Goal: Transaction & Acquisition: Book appointment/travel/reservation

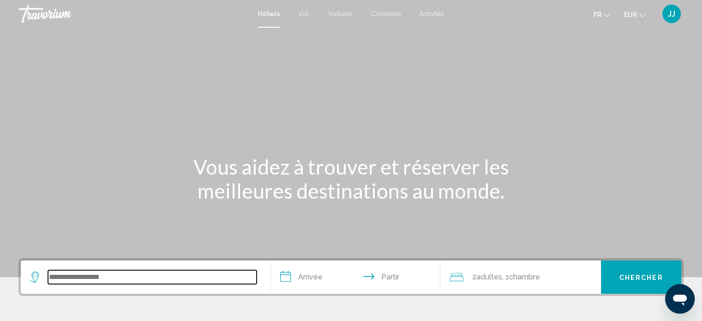
drag, startPoint x: 54, startPoint y: 276, endPoint x: 87, endPoint y: 279, distance: 32.8
click at [58, 277] on input "Widget de recherche" at bounding box center [152, 277] width 209 height 14
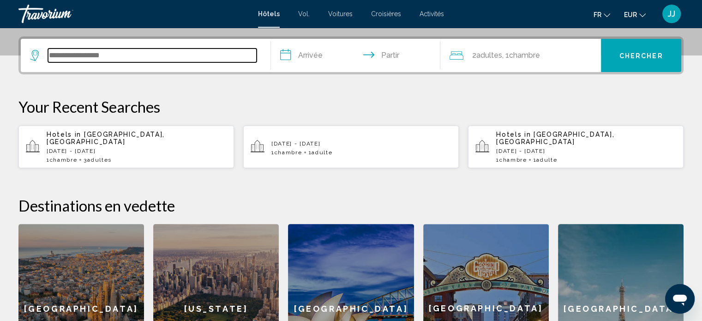
scroll to position [228, 0]
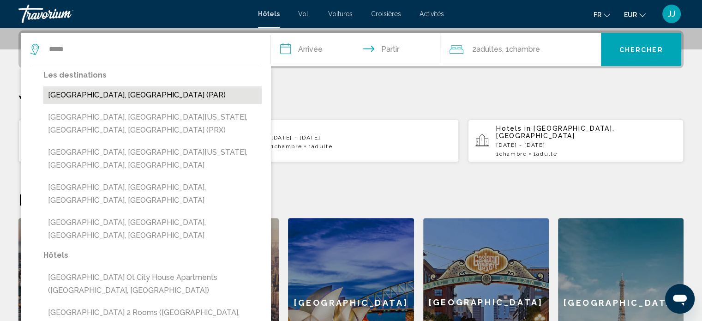
click at [96, 99] on button "[GEOGRAPHIC_DATA], [GEOGRAPHIC_DATA] (PAR)" at bounding box center [152, 95] width 218 height 18
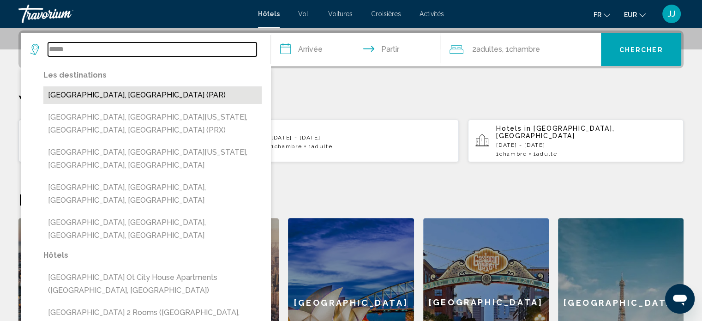
type input "**********"
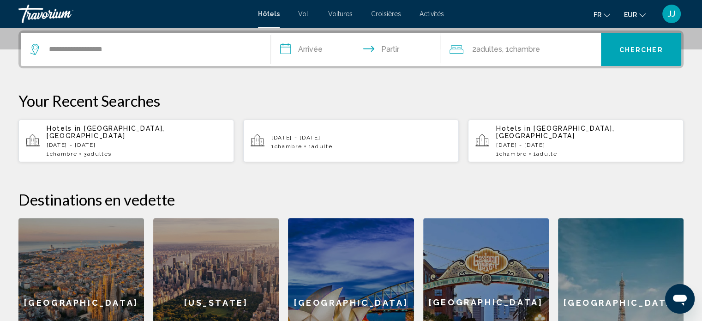
click at [310, 49] on input "**********" at bounding box center [358, 51] width 174 height 36
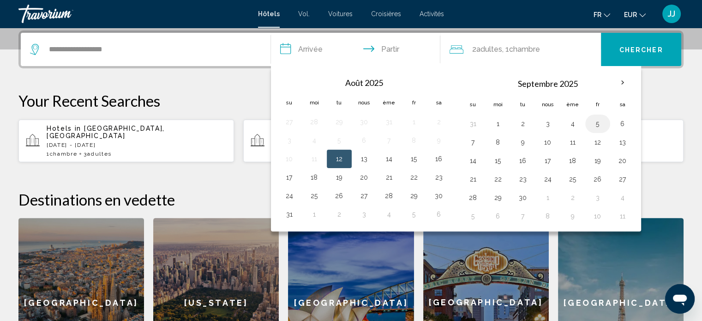
click at [594, 123] on button "5" at bounding box center [597, 123] width 15 height 13
click at [470, 145] on button "7" at bounding box center [473, 142] width 15 height 13
type input "**********"
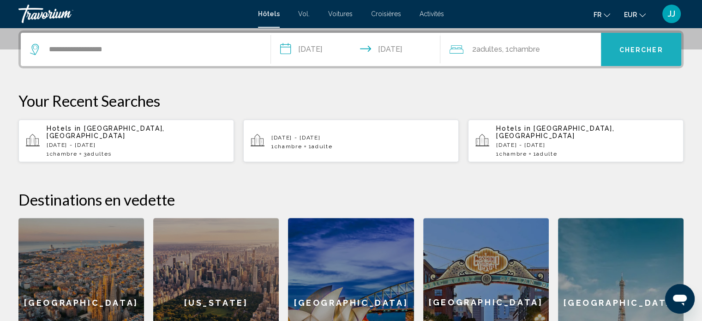
click at [625, 49] on font "Chercher" at bounding box center [641, 49] width 44 height 7
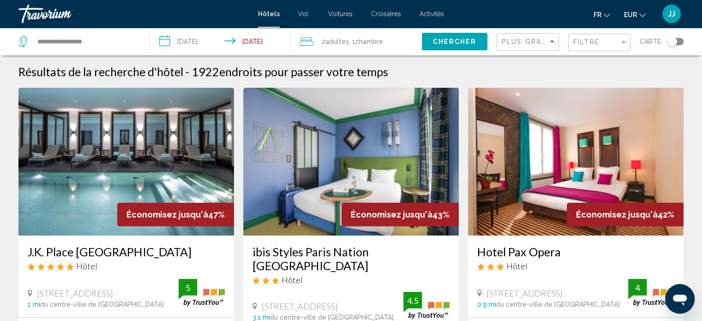
click at [674, 42] on div "Toggle map" at bounding box center [672, 41] width 9 height 9
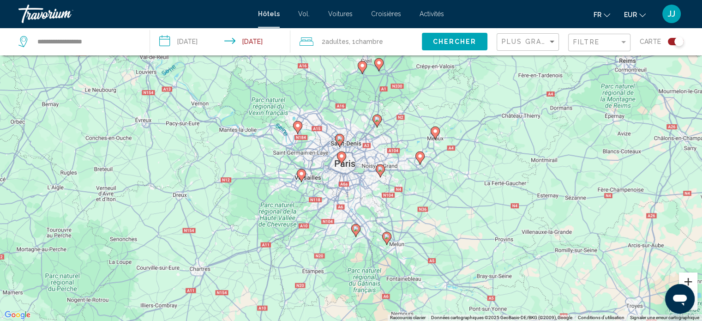
click at [690, 280] on button "Zoom avant" at bounding box center [688, 281] width 18 height 18
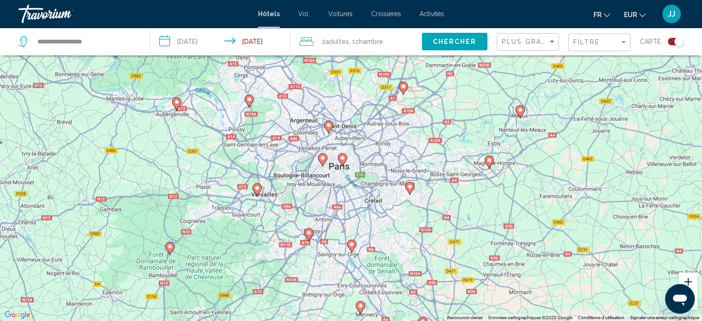
click at [690, 280] on button "Zoom avant" at bounding box center [688, 281] width 18 height 18
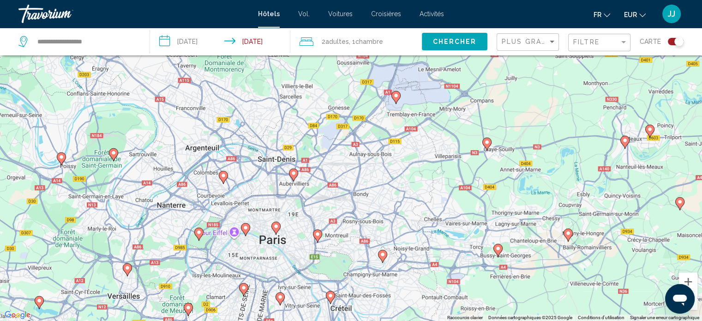
drag, startPoint x: 427, startPoint y: 176, endPoint x: 372, endPoint y: 245, distance: 88.4
click at [372, 245] on div "Pour activer le glissement avec le clavier, appuyez sur Alt+Entrée. Une fois ce…" at bounding box center [351, 160] width 702 height 321
click at [690, 280] on button "Zoom avant" at bounding box center [688, 281] width 18 height 18
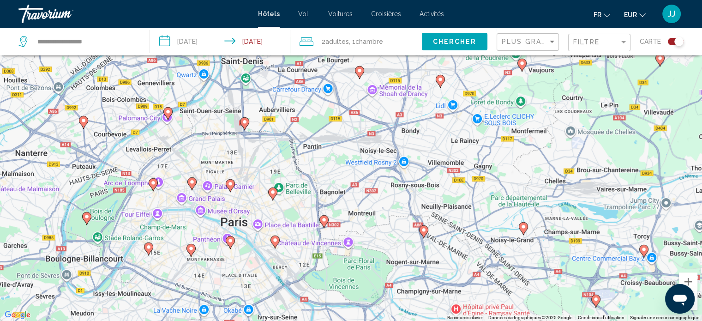
drag, startPoint x: 371, startPoint y: 249, endPoint x: 412, endPoint y: 147, distance: 110.0
click at [412, 147] on div "Pour activer le glissement avec le clavier, appuyez sur Alt+Entrée. Une fois ce…" at bounding box center [351, 160] width 702 height 321
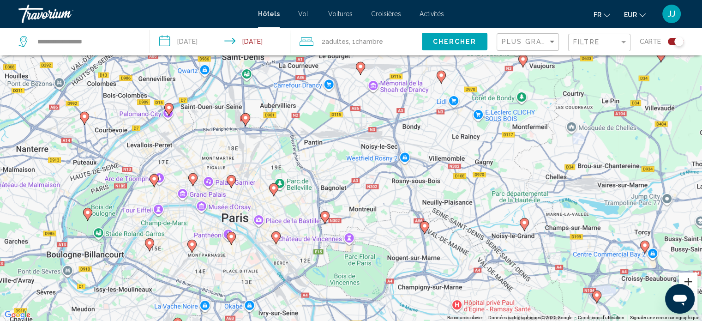
click at [689, 281] on button "Zoom avant" at bounding box center [688, 281] width 18 height 18
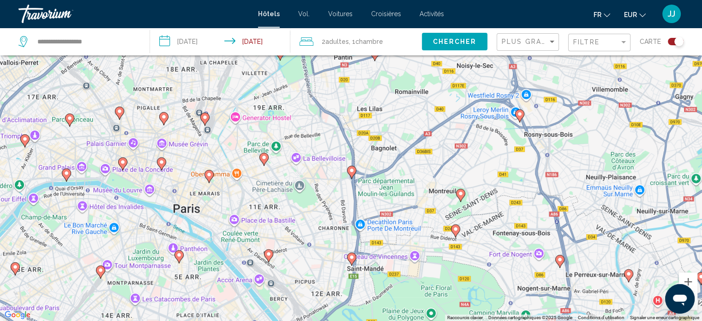
drag, startPoint x: 343, startPoint y: 262, endPoint x: 412, endPoint y: 194, distance: 96.3
click at [412, 194] on div "Pour activer le glissement avec le clavier, appuyez sur Alt+Entrée. Une fois ce…" at bounding box center [351, 160] width 702 height 321
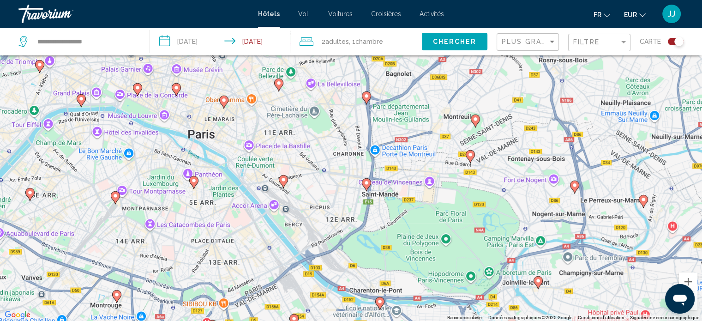
drag, startPoint x: 420, startPoint y: 292, endPoint x: 434, endPoint y: 217, distance: 76.0
click at [434, 217] on div "Pour activer le glissement avec le clavier, appuyez sur Alt+Entrée. Une fois ce…" at bounding box center [351, 160] width 702 height 321
click at [697, 307] on button "Zoom arrière" at bounding box center [688, 300] width 18 height 18
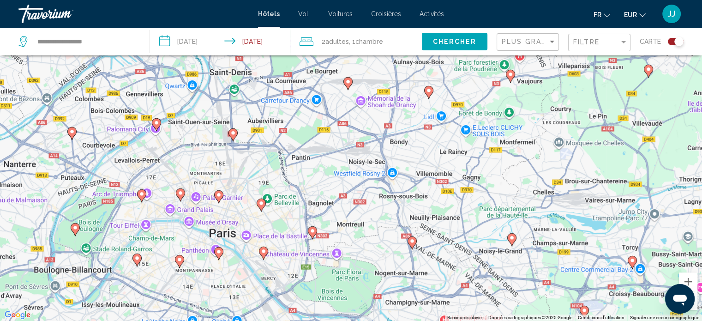
drag, startPoint x: 400, startPoint y: 195, endPoint x: 345, endPoint y: 281, distance: 102.0
click at [345, 281] on div "Pour activer le glissement avec le clavier, appuyez sur Alt+Entrée. Une fois ce…" at bounding box center [351, 160] width 702 height 321
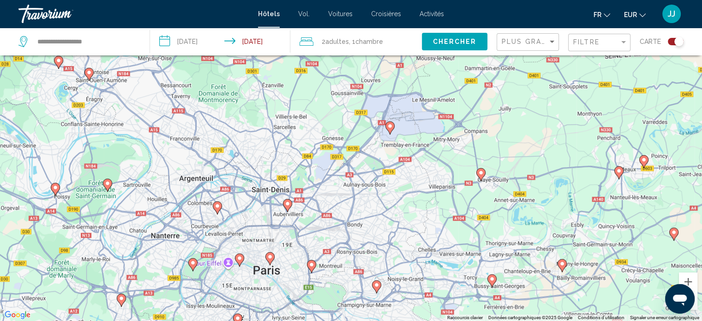
drag, startPoint x: 393, startPoint y: 258, endPoint x: 374, endPoint y: 273, distance: 24.4
click at [374, 273] on div "Pour activer le glissement avec le clavier, appuyez sur Alt+Entrée. Une fois ce…" at bounding box center [351, 160] width 702 height 321
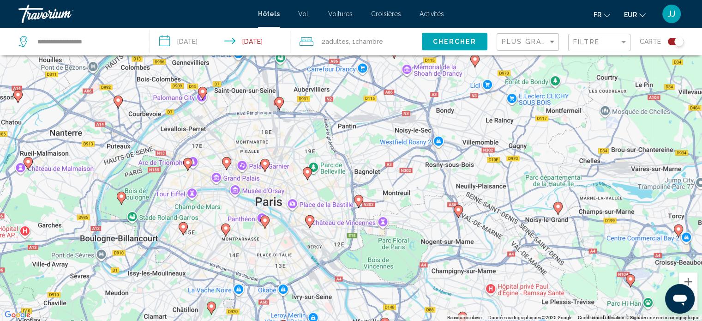
drag, startPoint x: 286, startPoint y: 290, endPoint x: 282, endPoint y: 234, distance: 56.4
click at [282, 234] on div "Pour activer le glissement avec le clavier, appuyez sur Alt+Entrée. Une fois ce…" at bounding box center [351, 160] width 702 height 321
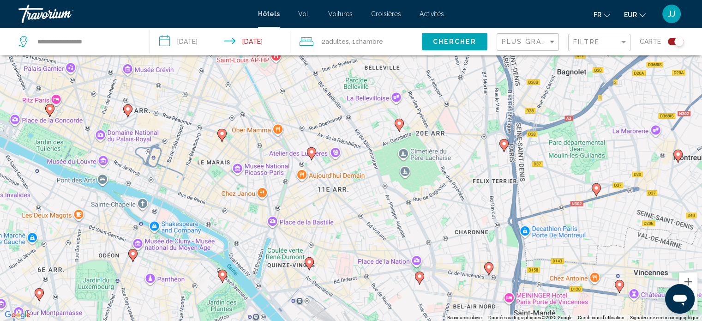
drag, startPoint x: 236, startPoint y: 187, endPoint x: 269, endPoint y: 233, distance: 55.6
click at [269, 233] on div "Pour activer le glissement avec le clavier, appuyez sur Alt+Entrée. Une fois ce…" at bounding box center [351, 160] width 702 height 321
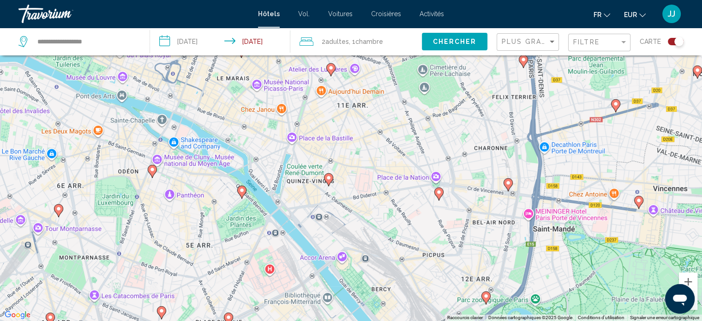
drag, startPoint x: 203, startPoint y: 252, endPoint x: 222, endPoint y: 167, distance: 88.0
click at [222, 167] on div "Pour activer le glissement avec le clavier, appuyez sur Alt+Entrée. Une fois ce…" at bounding box center [351, 160] width 702 height 321
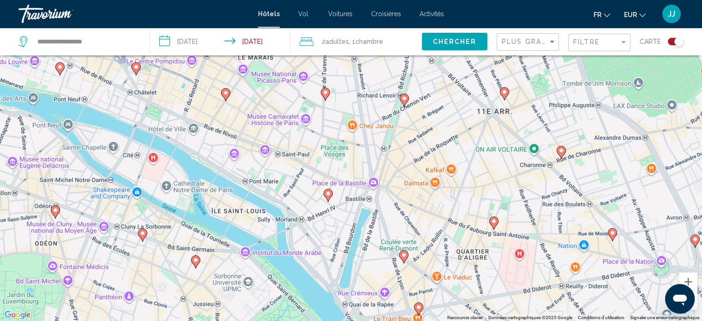
drag, startPoint x: 223, startPoint y: 173, endPoint x: 236, endPoint y: 248, distance: 75.9
click at [236, 248] on div "Pour activer le glissement avec le clavier, appuyez sur Alt+Entrée. Une fois ce…" at bounding box center [351, 160] width 702 height 321
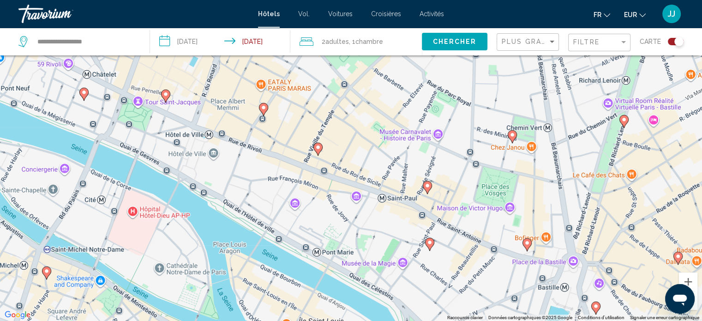
drag, startPoint x: 232, startPoint y: 198, endPoint x: 296, endPoint y: 337, distance: 153.8
click at [296, 265] on html "**********" at bounding box center [351, 105] width 702 height 321
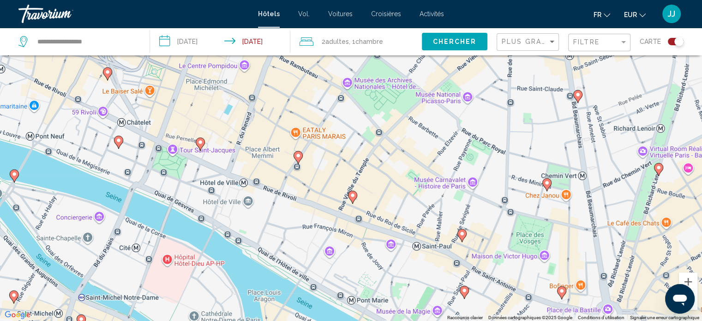
drag, startPoint x: 322, startPoint y: 157, endPoint x: 357, endPoint y: 206, distance: 59.9
click at [357, 206] on div "Pour activer le glissement avec le clavier, appuyez sur Alt+Entrée. Une fois ce…" at bounding box center [351, 160] width 702 height 321
drag, startPoint x: 692, startPoint y: 306, endPoint x: 27, endPoint y: 23, distance: 723.5
click at [692, 306] on button "Zoom arrière" at bounding box center [688, 300] width 18 height 18
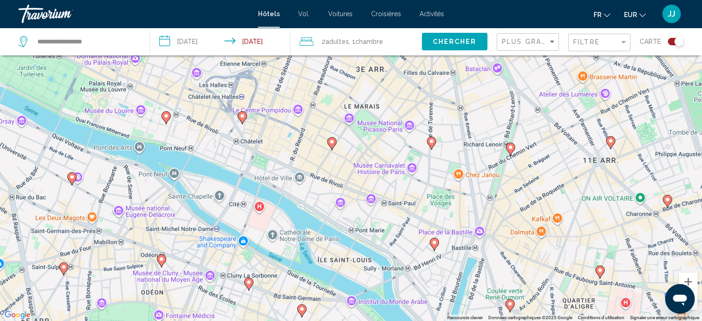
click at [692, 306] on div "Ouvrir la fenêtre de messagerie" at bounding box center [680, 299] width 28 height 28
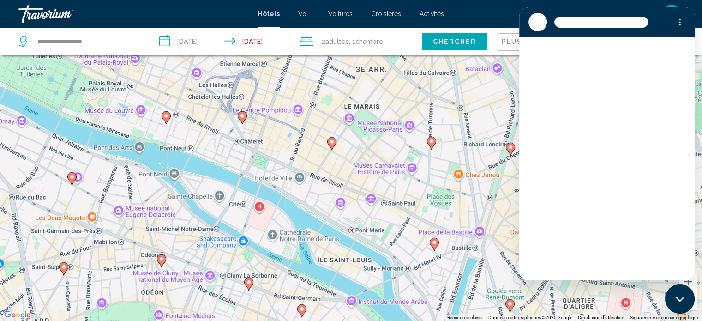
scroll to position [0, 0]
click at [695, 308] on button "Zoom arrière" at bounding box center [688, 300] width 18 height 18
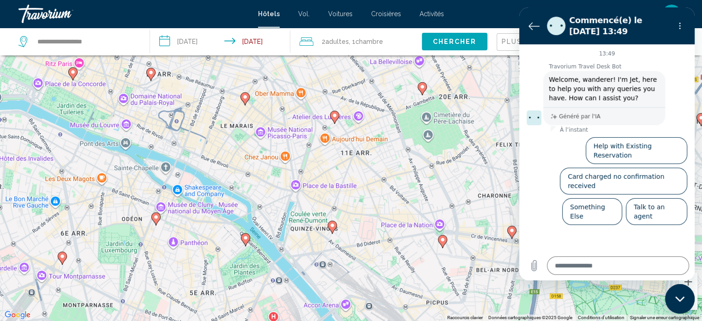
drag, startPoint x: 465, startPoint y: 210, endPoint x: 345, endPoint y: 203, distance: 120.2
click at [345, 203] on div "Pour activer le glissement avec le clavier, appuyez sur Alt+Entrée. Une fois ce…" at bounding box center [351, 160] width 702 height 321
type textarea "*"
click at [534, 24] on icon "Retour à la liste des conversations" at bounding box center [533, 25] width 11 height 11
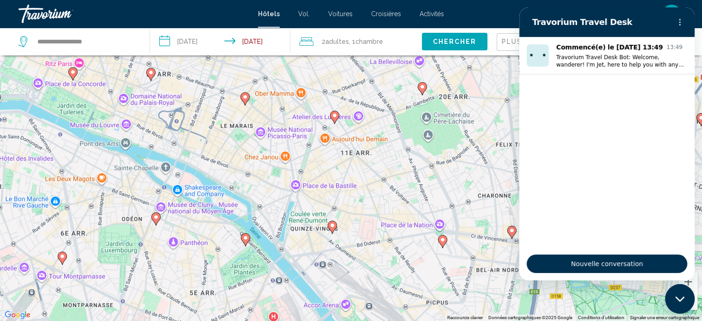
click at [442, 239] on image "Contenu principal" at bounding box center [443, 240] width 6 height 6
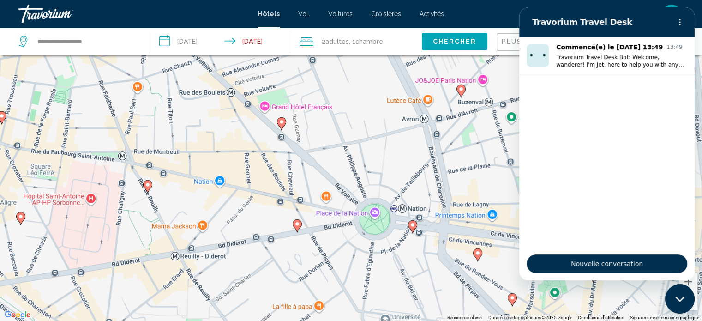
drag, startPoint x: 324, startPoint y: 152, endPoint x: 365, endPoint y: 283, distance: 137.2
click at [361, 287] on div "Pour activer le glissement avec le clavier, appuyez sur Alt+Entrée. Une fois ce…" at bounding box center [351, 160] width 702 height 321
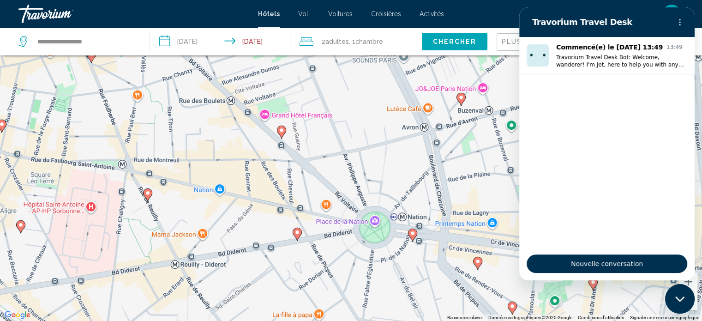
click at [327, 205] on div "Pour activer le glissement avec le clavier, appuyez sur Alt+Entrée. Une fois ce…" at bounding box center [351, 160] width 702 height 321
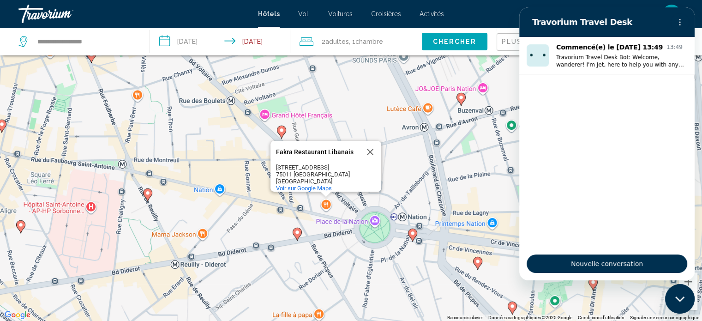
click at [327, 205] on div "Pour activer le glissement avec le clavier, appuyez sur Alt+Entrée. Une fois ce…" at bounding box center [351, 160] width 702 height 321
click at [240, 160] on div "Pour activer le glissement avec le clavier, appuyez sur Alt+Entrée. Une fois ce…" at bounding box center [351, 160] width 702 height 321
click at [371, 141] on button "Fermer" at bounding box center [370, 152] width 22 height 22
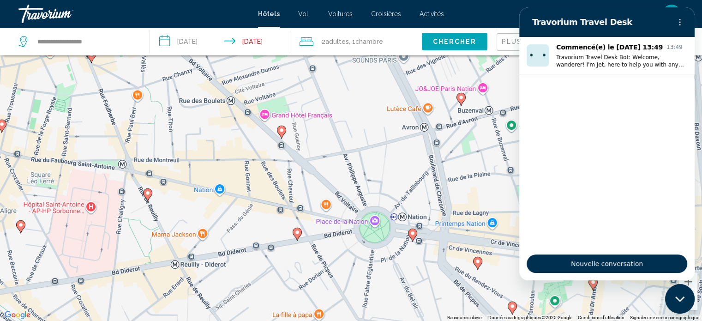
click at [282, 132] on image "Contenu principal" at bounding box center [282, 130] width 6 height 6
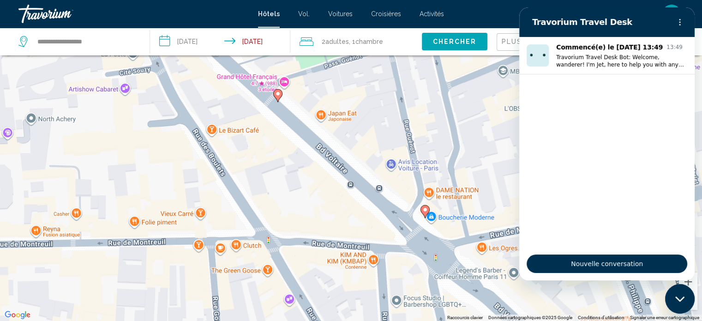
click at [278, 94] on image "Contenu principal" at bounding box center [278, 94] width 6 height 6
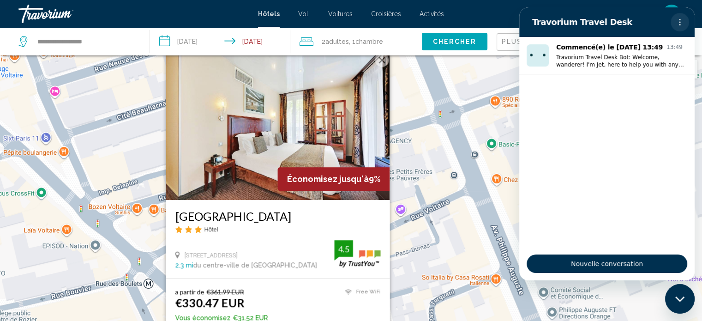
click at [677, 20] on icon "Menu d’options" at bounding box center [679, 21] width 7 height 7
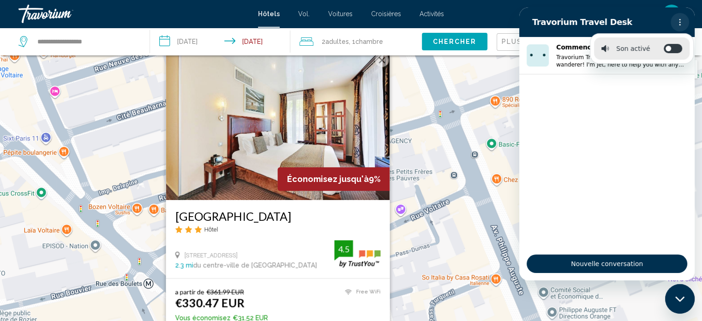
click at [680, 21] on icon "Menu d’options" at bounding box center [679, 21] width 7 height 7
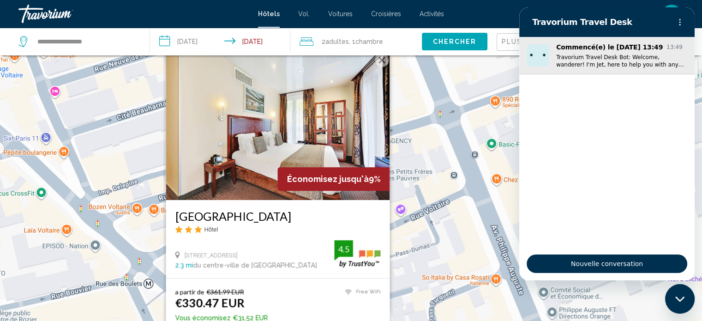
click at [533, 59] on img "Conversation commencée le 11 août à 13:49, Message de Travorium Travel Desk Bot…" at bounding box center [538, 55] width 22 height 22
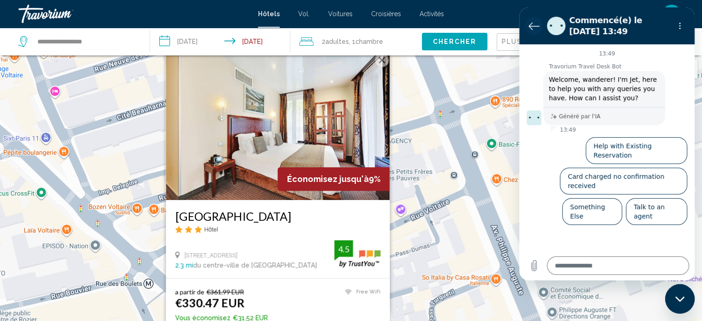
click at [534, 27] on icon "Retour à la liste des conversations" at bounding box center [533, 25] width 11 height 11
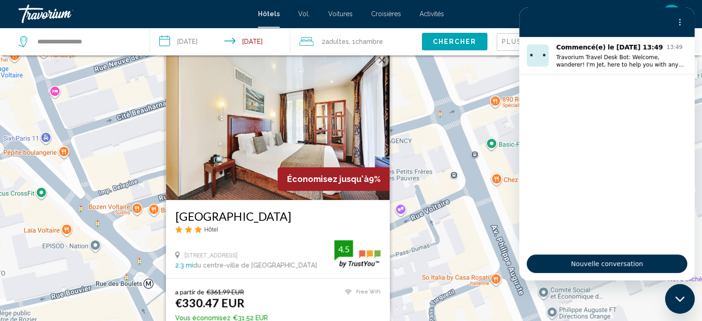
click at [680, 297] on icon "Fermer la fenêtre de messagerie" at bounding box center [680, 299] width 10 height 6
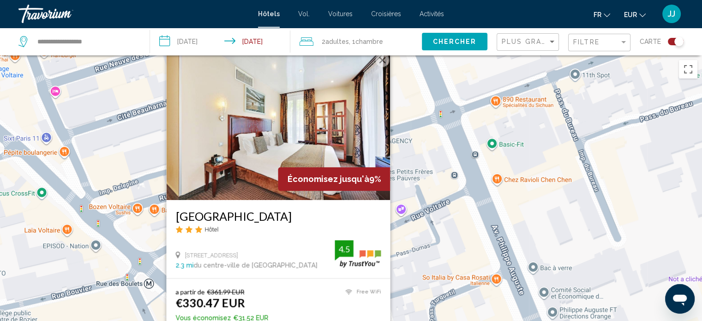
click at [475, 217] on div "Pour activer le glissement avec le clavier, appuyez sur Alt+Entrée. Une fois ce…" at bounding box center [351, 215] width 702 height 321
click at [383, 60] on button "Fermer" at bounding box center [382, 60] width 14 height 14
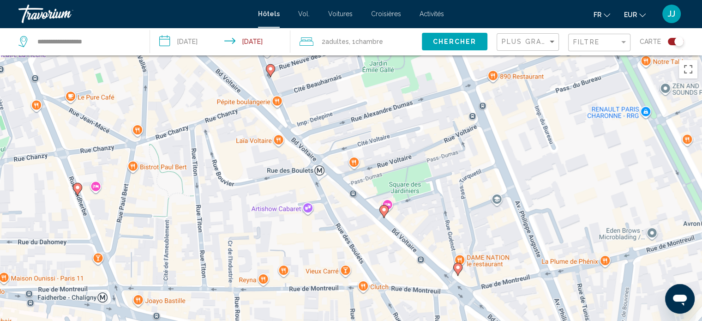
drag, startPoint x: 444, startPoint y: 258, endPoint x: 459, endPoint y: 166, distance: 93.1
click at [459, 166] on div "Pour activer le glissement avec le clavier, appuyez sur Alt+Entrée. Une fois ce…" at bounding box center [351, 215] width 702 height 321
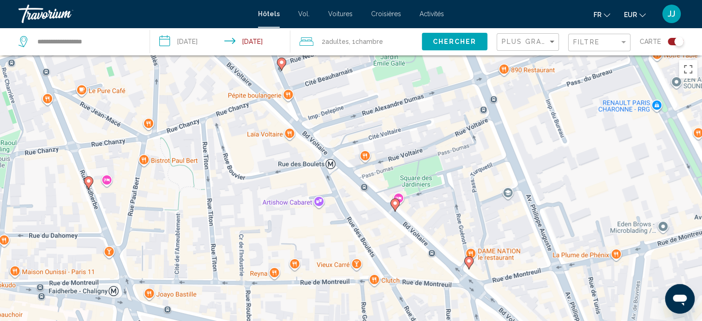
drag, startPoint x: 408, startPoint y: 252, endPoint x: 419, endPoint y: 245, distance: 13.3
click at [419, 245] on div "Pour activer le glissement avec le clavier, appuyez sur Alt+Entrée. Une fois ce…" at bounding box center [351, 215] width 702 height 321
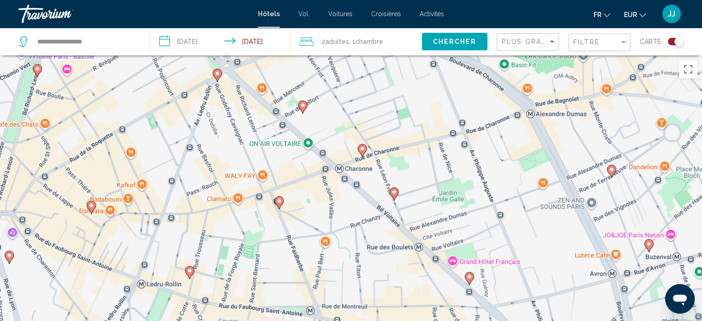
drag, startPoint x: 416, startPoint y: 248, endPoint x: 461, endPoint y: 291, distance: 62.0
click at [461, 291] on div "Pour activer le glissement avec le clavier, appuyez sur Alt+Entrée. Une fois ce…" at bounding box center [351, 215] width 702 height 321
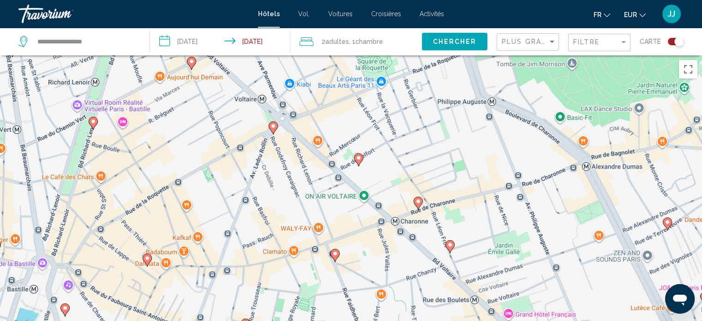
drag, startPoint x: 301, startPoint y: 148, endPoint x: 354, endPoint y: 201, distance: 75.1
click at [354, 201] on div "Pour activer le glissement avec le clavier, appuyez sur Alt+Entrée. Une fois ce…" at bounding box center [351, 215] width 702 height 321
click at [273, 127] on image "Contenu principal" at bounding box center [273, 126] width 6 height 6
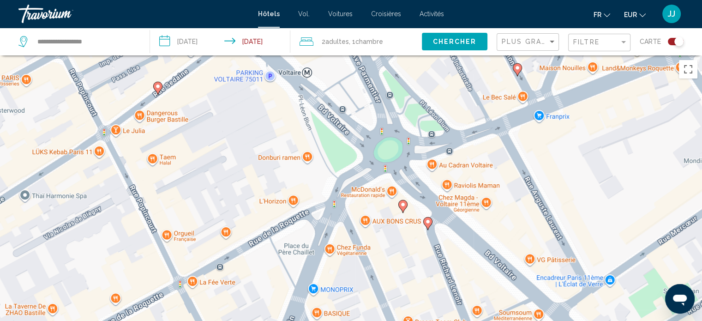
click at [402, 207] on icon "Contenu principal" at bounding box center [402, 206] width 8 height 12
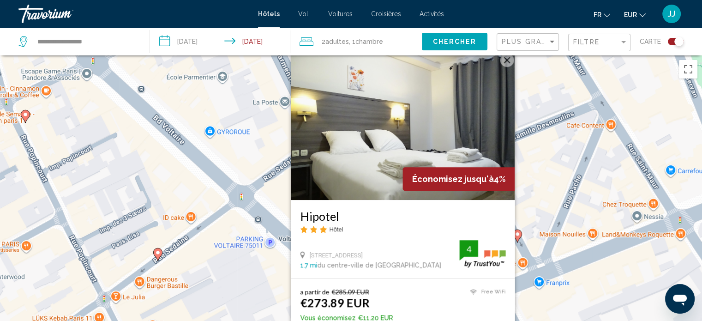
drag, startPoint x: 414, startPoint y: 242, endPoint x: 402, endPoint y: 211, distance: 33.2
click at [402, 211] on div "Hipotel Hôtel [STREET_ADDRESS] 1.7 mi du centre-ville de [GEOGRAPHIC_DATA] de l…" at bounding box center [403, 239] width 224 height 78
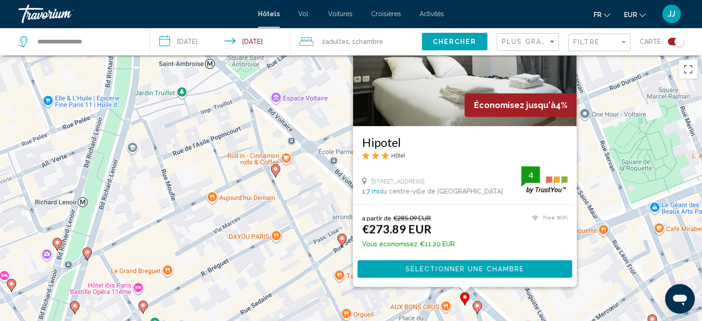
click at [501, 144] on h3 "Hipotel" at bounding box center [464, 142] width 205 height 14
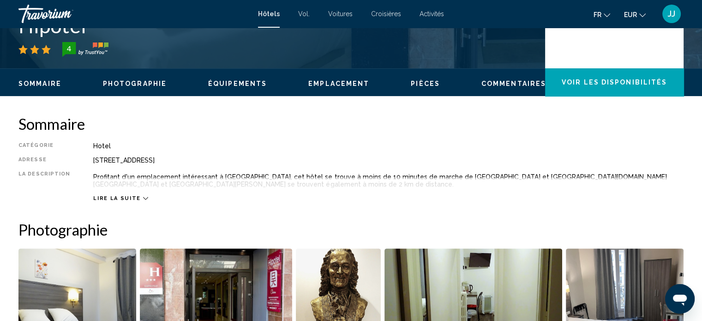
scroll to position [282, 0]
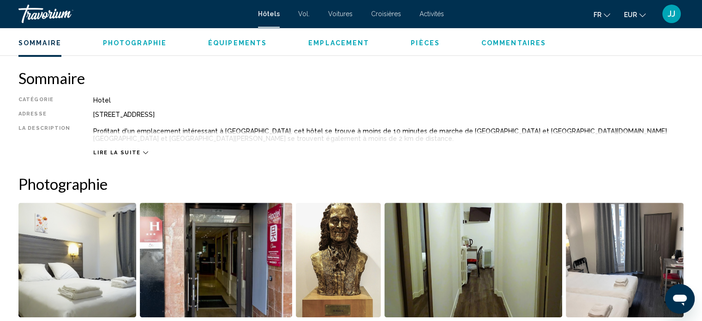
click at [135, 151] on div "Lire la suite" at bounding box center [120, 153] width 54 height 6
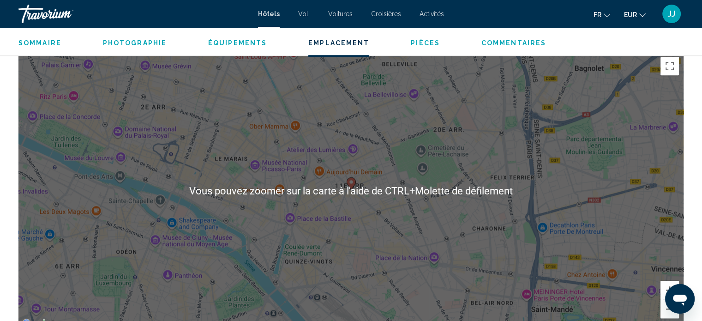
scroll to position [836, 0]
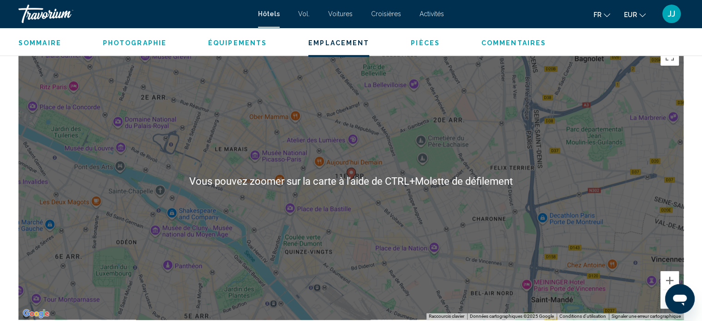
click at [348, 187] on div "Pour activer le glissement avec le clavier, appuyez sur Alt+Entrée. Une fois ce…" at bounding box center [350, 180] width 665 height 277
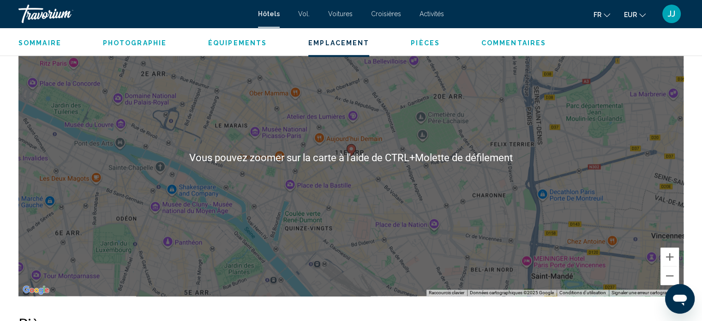
scroll to position [882, 0]
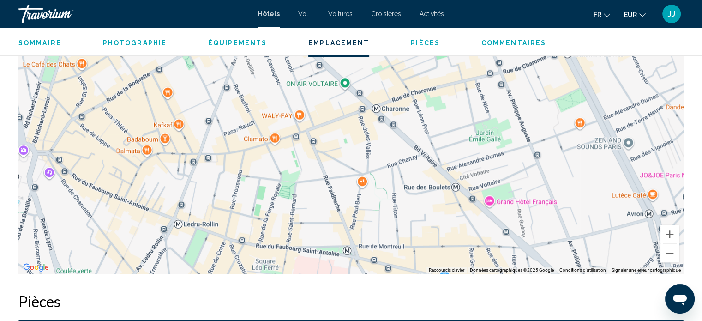
drag, startPoint x: 379, startPoint y: 171, endPoint x: 376, endPoint y: 175, distance: 5.3
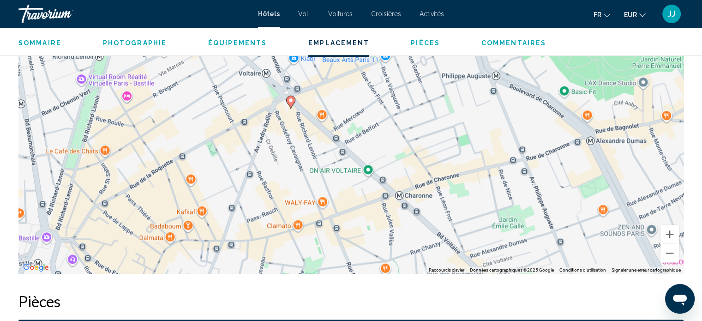
drag, startPoint x: 316, startPoint y: 125, endPoint x: 338, endPoint y: 213, distance: 91.3
click at [338, 213] on div "Pour activer le glissement avec le clavier, appuyez sur Alt+Entrée. Une fois ce…" at bounding box center [350, 134] width 665 height 277
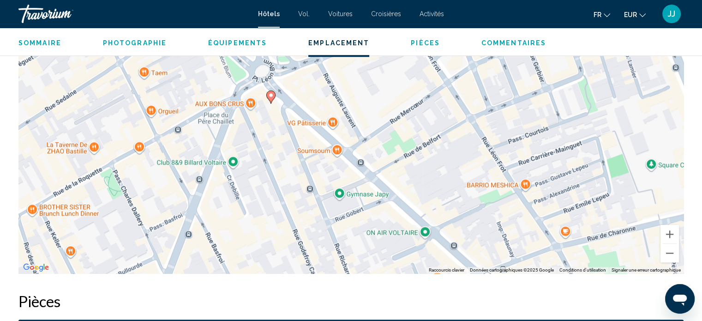
drag, startPoint x: 268, startPoint y: 127, endPoint x: 294, endPoint y: 224, distance: 100.4
click at [294, 225] on div "Pour activer le glissement avec le clavier, appuyez sur Alt+Entrée. Une fois ce…" at bounding box center [350, 134] width 665 height 277
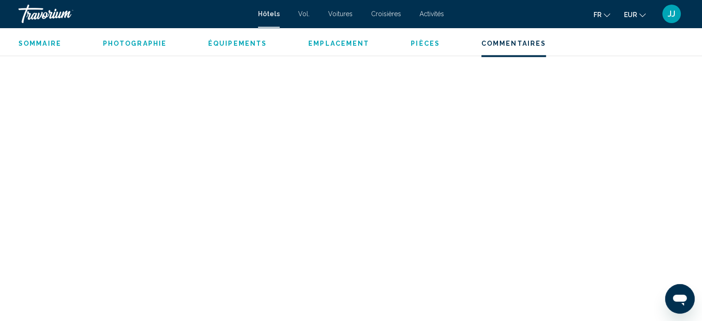
scroll to position [1759, 0]
click at [417, 44] on span "Pièces" at bounding box center [425, 42] width 29 height 7
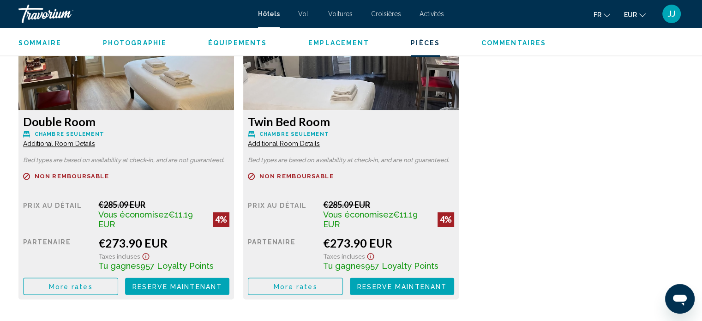
scroll to position [1119, 0]
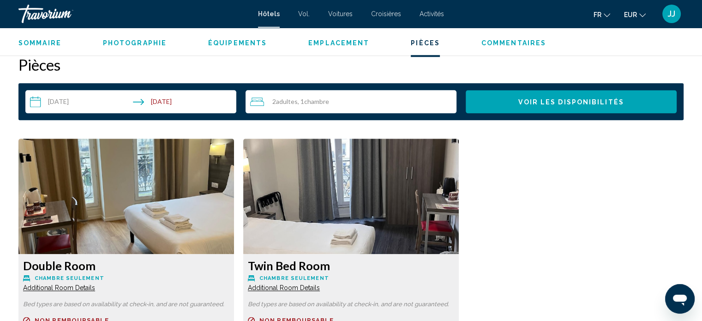
click at [329, 42] on span "Emplacement" at bounding box center [338, 42] width 61 height 7
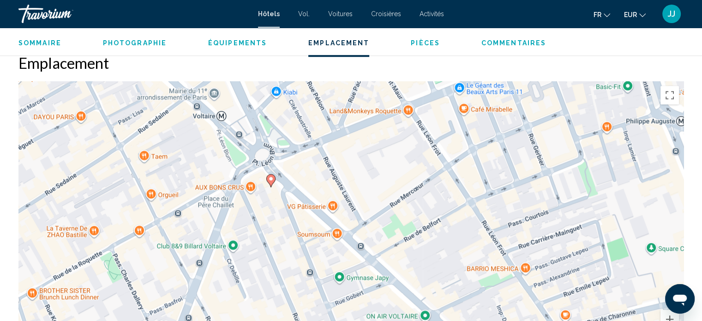
scroll to position [796, 0]
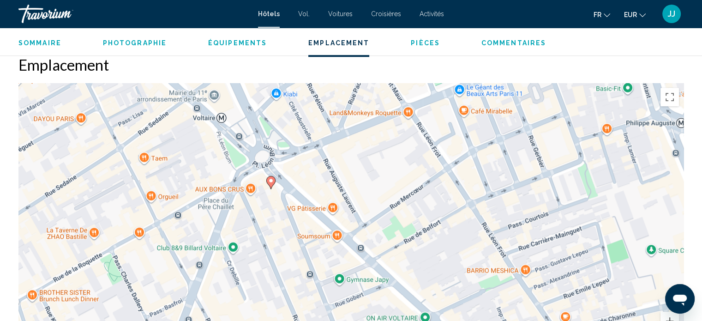
click at [239, 41] on span "Équipements" at bounding box center [237, 42] width 59 height 7
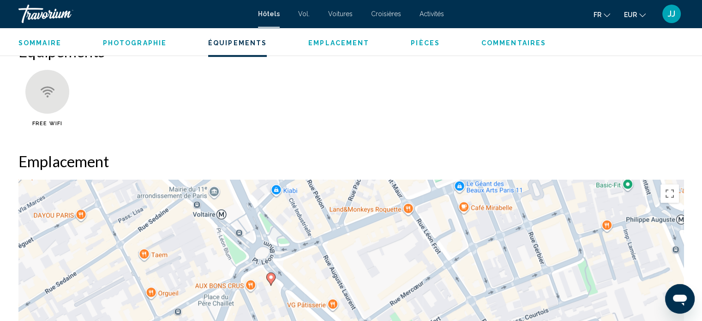
scroll to position [685, 0]
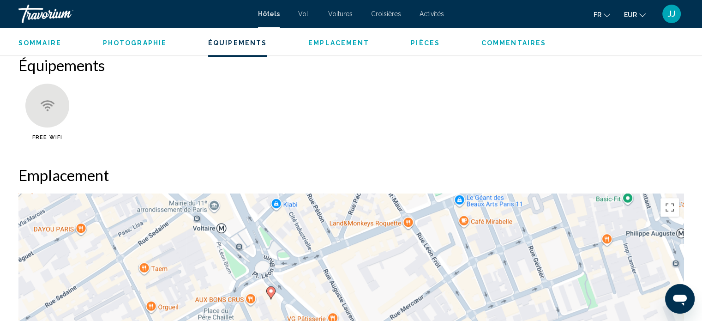
click at [142, 42] on span "Photographie" at bounding box center [135, 42] width 64 height 7
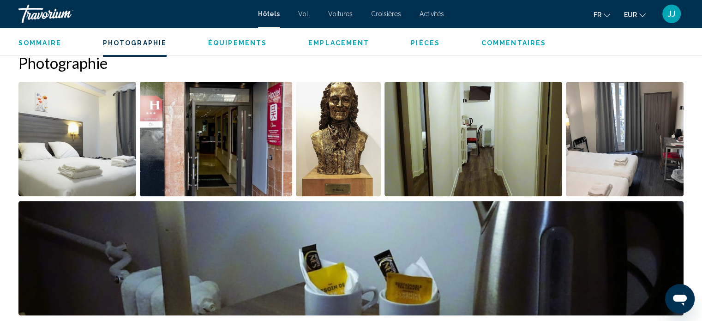
scroll to position [401, 0]
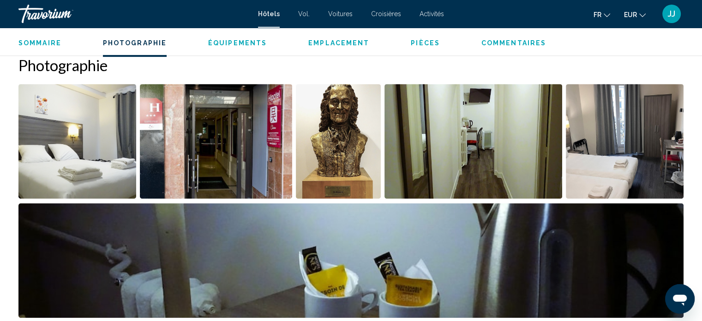
click at [47, 44] on span "Sommaire" at bounding box center [39, 42] width 43 height 7
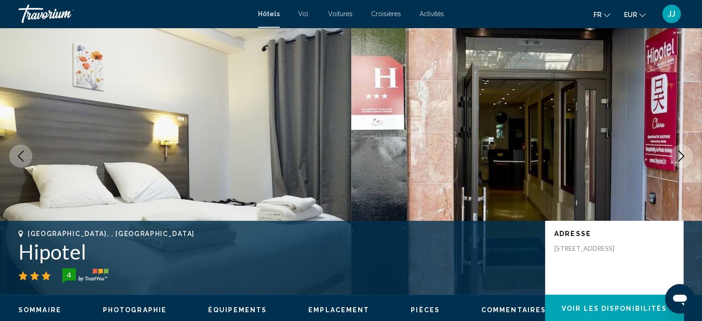
scroll to position [0, 0]
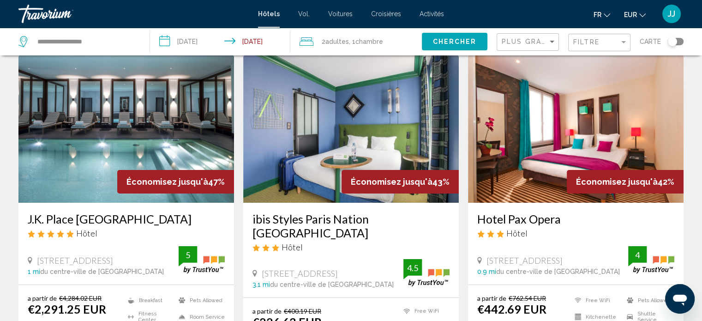
scroll to position [46, 0]
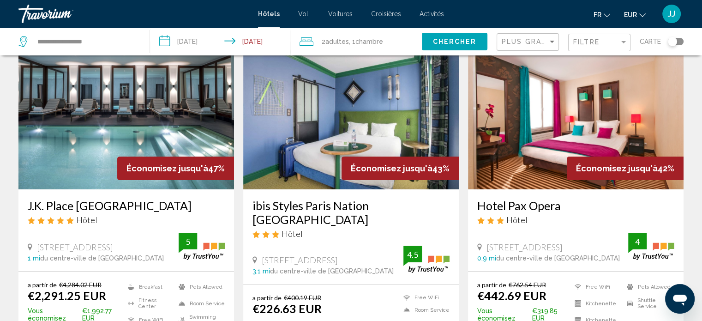
click at [655, 42] on span "Carte" at bounding box center [650, 41] width 21 height 13
click at [679, 41] on div "Toggle map" at bounding box center [676, 41] width 16 height 7
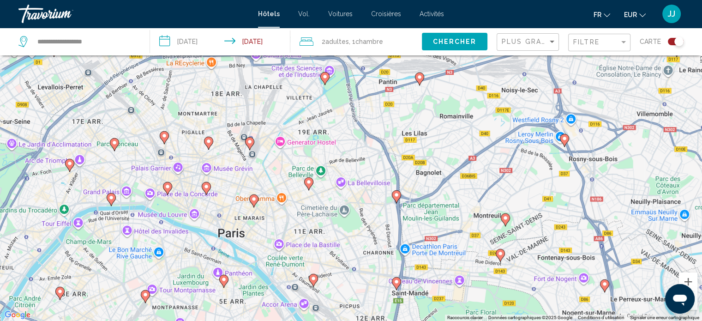
drag, startPoint x: 240, startPoint y: 123, endPoint x: 309, endPoint y: 272, distance: 163.9
click at [309, 272] on div "Pour activer le glissement avec le clavier, appuyez sur Alt+Entrée. Une fois ce…" at bounding box center [351, 160] width 702 height 321
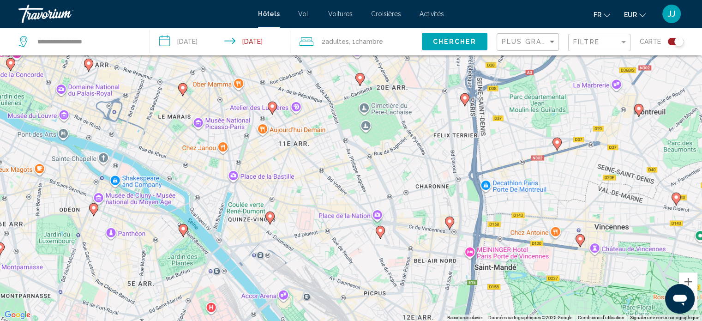
drag, startPoint x: 306, startPoint y: 254, endPoint x: 292, endPoint y: 192, distance: 63.6
click at [292, 192] on div "Pour activer le glissement avec le clavier, appuyez sur Alt+Entrée. Une fois ce…" at bounding box center [351, 160] width 702 height 321
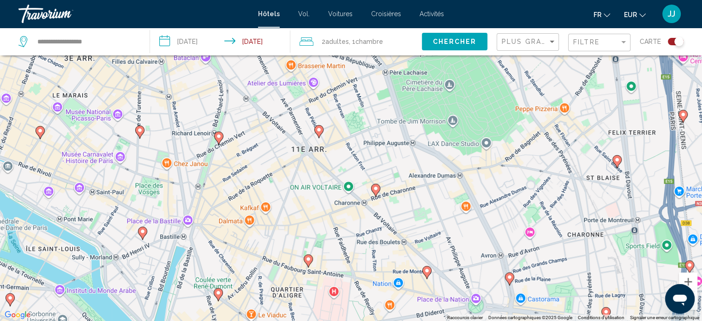
drag, startPoint x: 342, startPoint y: 194, endPoint x: 373, endPoint y: 260, distance: 72.3
click at [373, 260] on div "Pour activer le glissement avec le clavier, appuyez sur Alt+Entrée. Une fois ce…" at bounding box center [351, 160] width 702 height 321
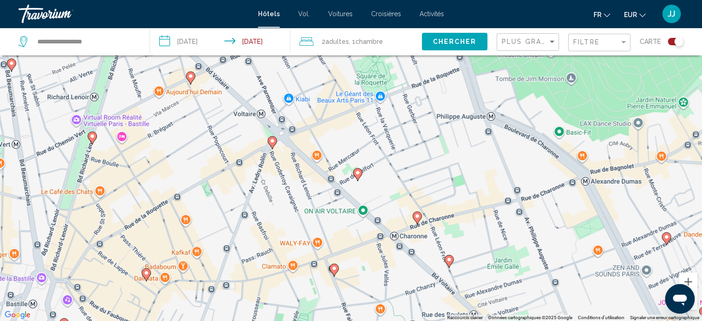
drag, startPoint x: 314, startPoint y: 188, endPoint x: 354, endPoint y: 280, distance: 100.0
click at [354, 280] on div "Pour activer le glissement avec le clavier, appuyez sur Alt+Entrée. Une fois ce…" at bounding box center [351, 160] width 702 height 321
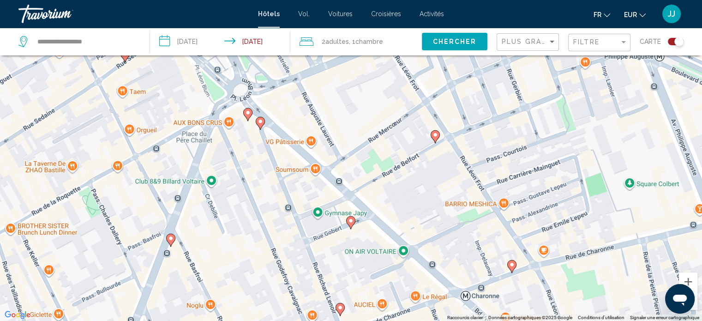
drag, startPoint x: 279, startPoint y: 153, endPoint x: 297, endPoint y: 228, distance: 77.9
click at [297, 229] on div "Pour activer le glissement avec le clavier, appuyez sur Alt+Entrée. Une fois ce…" at bounding box center [351, 160] width 702 height 321
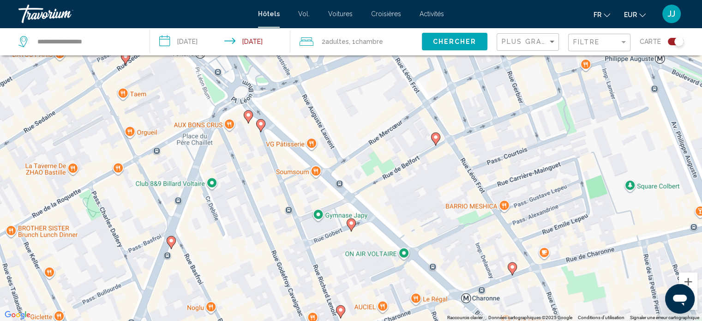
click at [259, 124] on image "Contenu principal" at bounding box center [261, 124] width 6 height 6
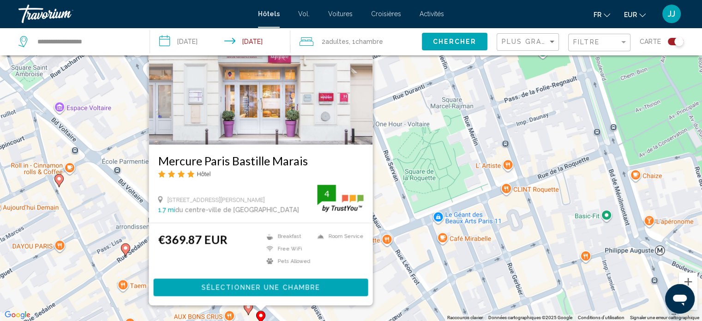
click at [302, 108] on img "Contenu principal" at bounding box center [261, 71] width 224 height 148
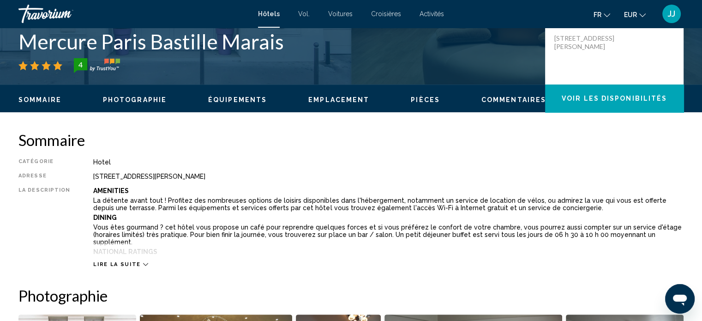
scroll to position [236, 0]
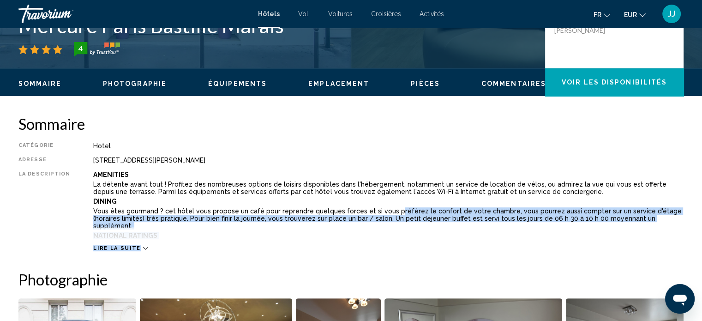
drag, startPoint x: 383, startPoint y: 228, endPoint x: 386, endPoint y: 209, distance: 18.7
click at [386, 209] on div "Catégorie Hotel Adresse [STREET_ADDRESS][PERSON_NAME] La description Amenities …" at bounding box center [350, 196] width 665 height 109
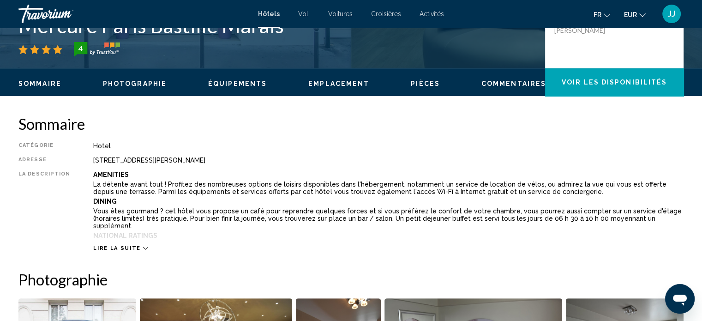
click at [432, 200] on p "Dining" at bounding box center [388, 201] width 590 height 7
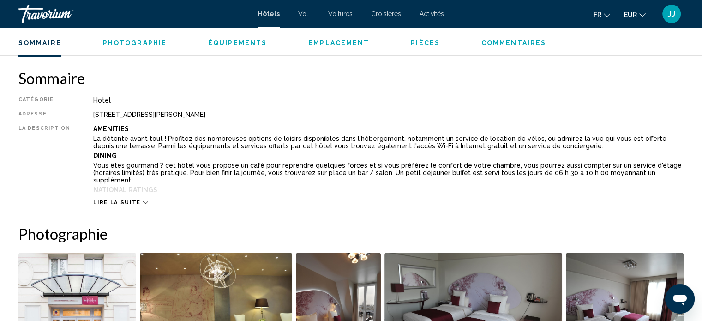
click at [143, 203] on icon "Contenu principal" at bounding box center [145, 202] width 5 height 3
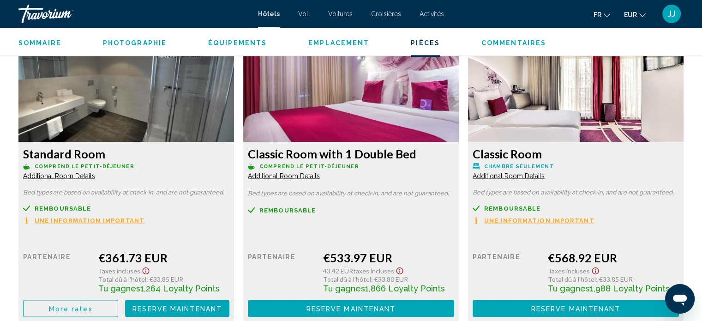
scroll to position [1621, 0]
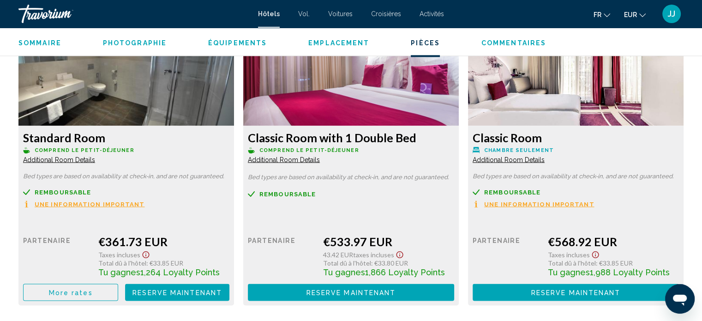
click at [101, 201] on span "Une information important" at bounding box center [90, 204] width 110 height 6
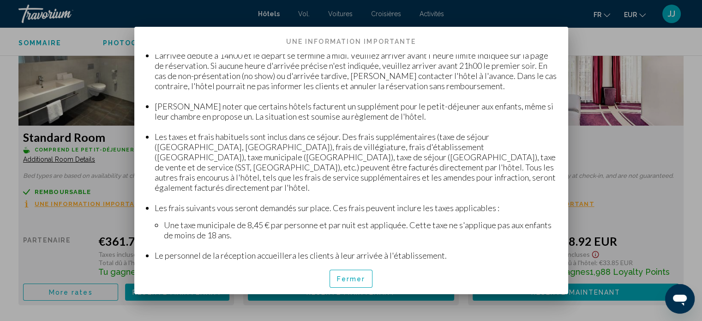
scroll to position [113, 0]
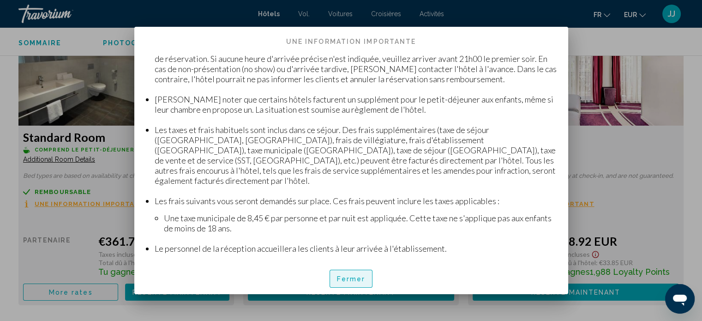
click at [353, 280] on font "Fermer" at bounding box center [351, 279] width 29 height 7
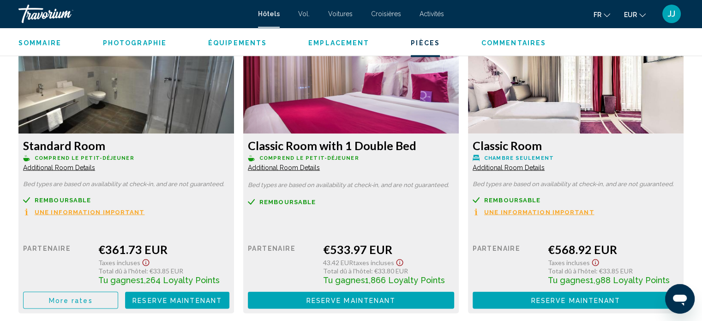
scroll to position [1621, 0]
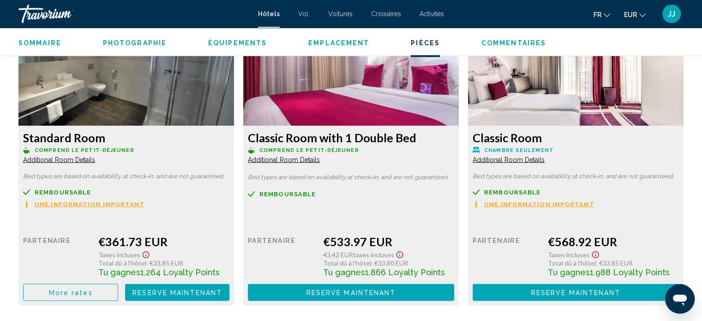
click at [74, 156] on span "Additional Room Details" at bounding box center [59, 159] width 72 height 7
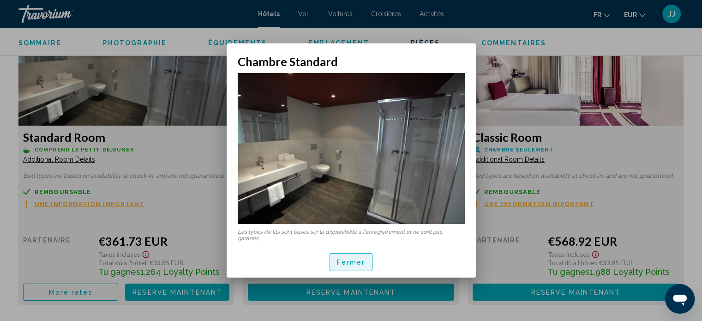
click at [342, 260] on font "Fermer" at bounding box center [351, 262] width 29 height 7
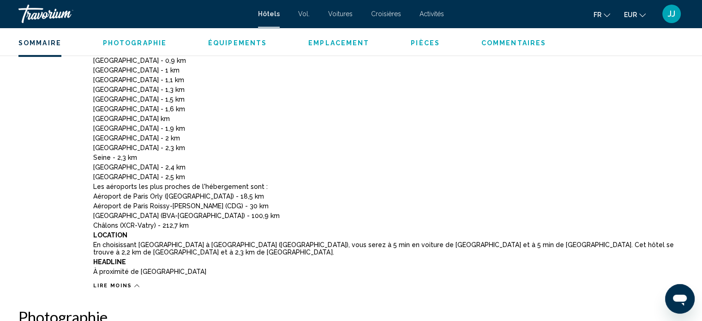
scroll to position [501, 0]
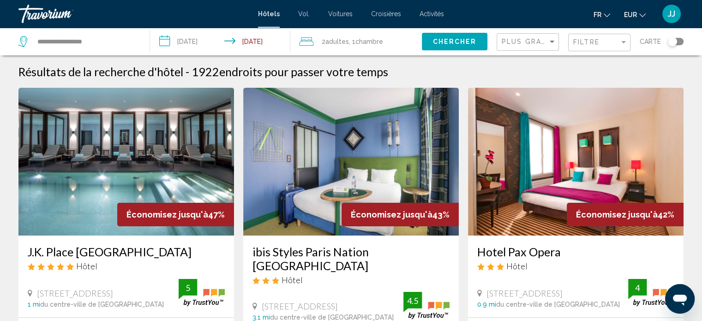
click at [651, 42] on span "Carte" at bounding box center [650, 41] width 21 height 13
click at [673, 45] on div "Toggle map" at bounding box center [672, 41] width 9 height 9
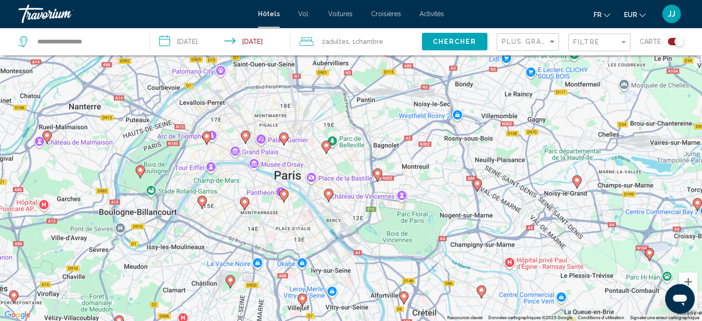
drag, startPoint x: 281, startPoint y: 127, endPoint x: 418, endPoint y: 342, distance: 255.4
click at [418, 265] on html "**********" at bounding box center [351, 105] width 702 height 321
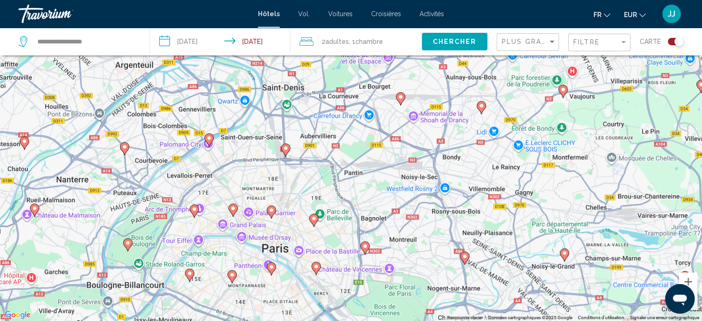
drag, startPoint x: 345, startPoint y: 158, endPoint x: 338, endPoint y: 248, distance: 90.3
click at [337, 246] on div "Pour activer le glissement avec le clavier, appuyez sur Alt+Entrée. Une fois ce…" at bounding box center [351, 160] width 702 height 321
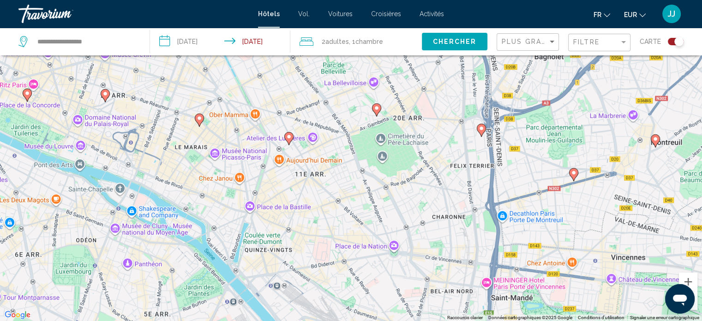
drag, startPoint x: 314, startPoint y: 272, endPoint x: 354, endPoint y: 90, distance: 187.0
click at [354, 90] on div "Pour activer le glissement avec le clavier, appuyez sur Alt+Entrée. Une fois ce…" at bounding box center [351, 160] width 702 height 321
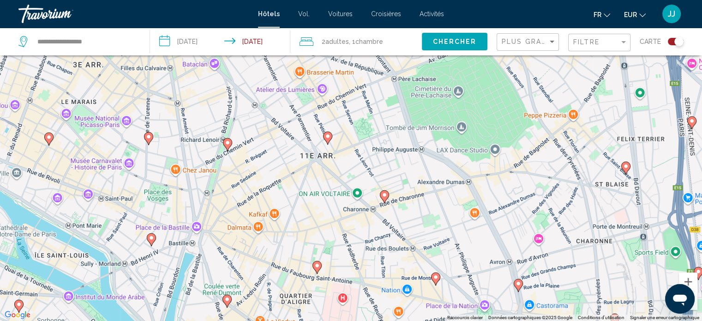
drag, startPoint x: 320, startPoint y: 217, endPoint x: 380, endPoint y: 250, distance: 68.4
click at [380, 250] on div "Pour activer le glissement avec le clavier, appuyez sur Alt+Entrée. Une fois ce…" at bounding box center [351, 160] width 702 height 321
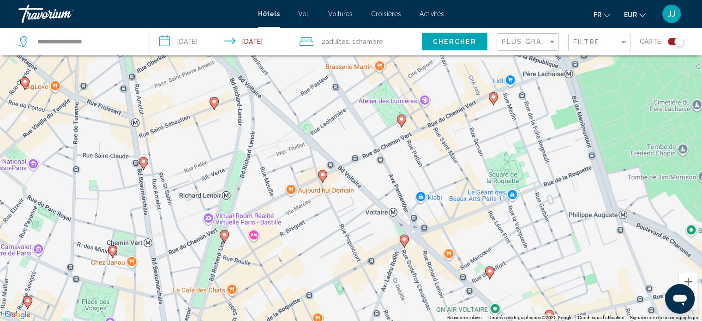
drag, startPoint x: 249, startPoint y: 175, endPoint x: 410, endPoint y: 342, distance: 232.4
click at [410, 265] on html "**********" at bounding box center [351, 105] width 702 height 321
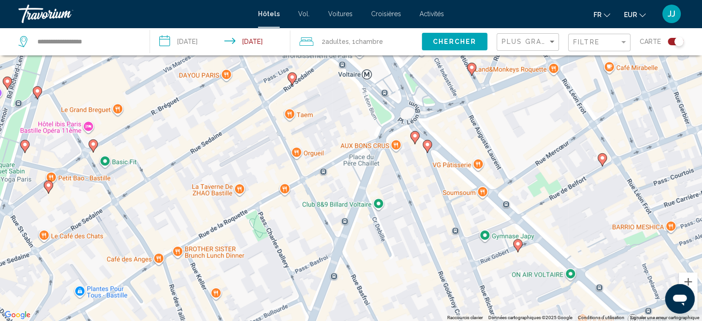
drag, startPoint x: 360, startPoint y: 240, endPoint x: 251, endPoint y: 48, distance: 221.5
click at [251, 48] on div "**********" at bounding box center [351, 188] width 702 height 376
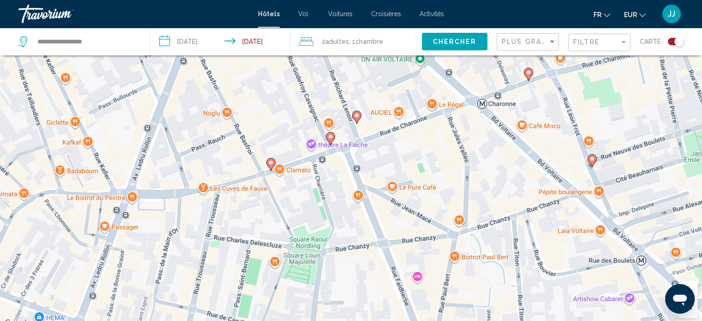
scroll to position [0, 0]
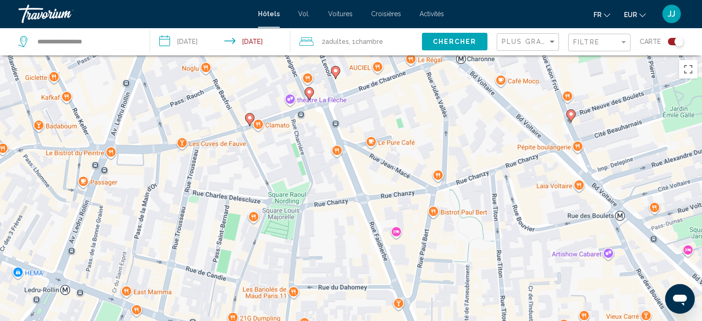
drag, startPoint x: 390, startPoint y: 234, endPoint x: 218, endPoint y: -27, distance: 312.5
click at [218, 0] on html "**********" at bounding box center [351, 160] width 702 height 321
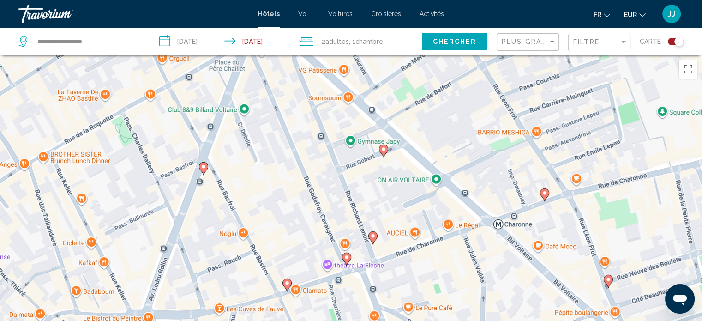
drag, startPoint x: 470, startPoint y: 124, endPoint x: 508, endPoint y: 290, distance: 170.7
click at [508, 290] on div "Pour activer le glissement avec le clavier, appuyez sur Alt+Entrée. Une fois ce…" at bounding box center [351, 215] width 702 height 321
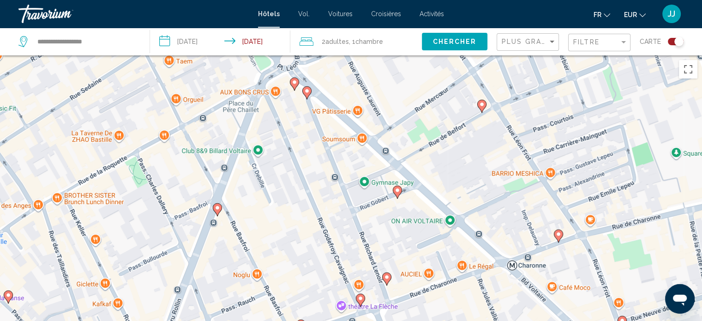
drag, startPoint x: 407, startPoint y: 179, endPoint x: 420, endPoint y: 221, distance: 44.2
click at [420, 221] on div "Pour activer le glissement avec le clavier, appuyez sur Alt+Entrée. Une fois ce…" at bounding box center [351, 215] width 702 height 321
click at [294, 81] on image "Contenu principal" at bounding box center [295, 82] width 6 height 6
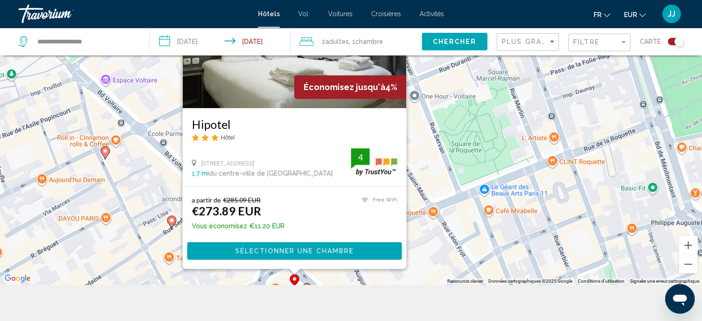
scroll to position [92, 0]
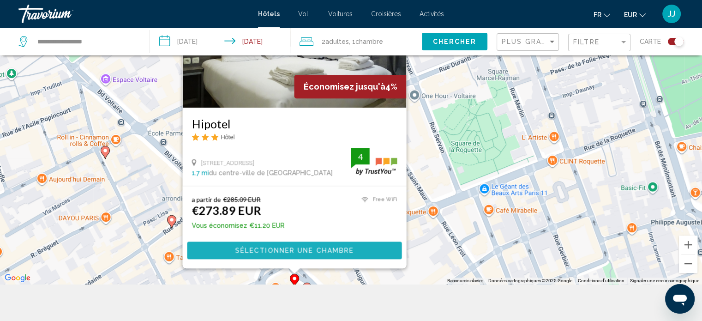
click at [303, 252] on span "Sélectionner une chambre" at bounding box center [294, 250] width 119 height 7
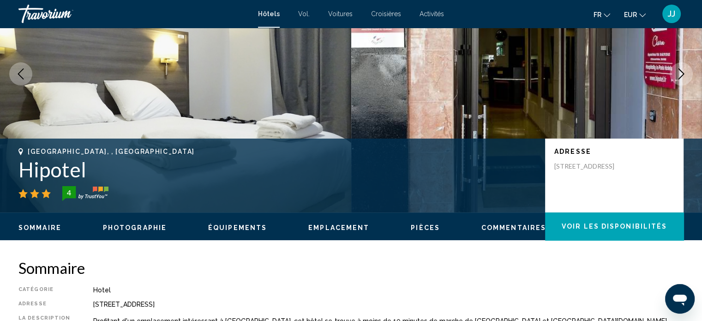
scroll to position [6, 0]
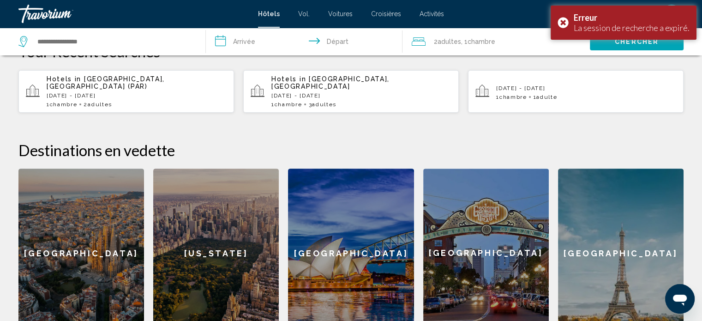
scroll to position [309, 0]
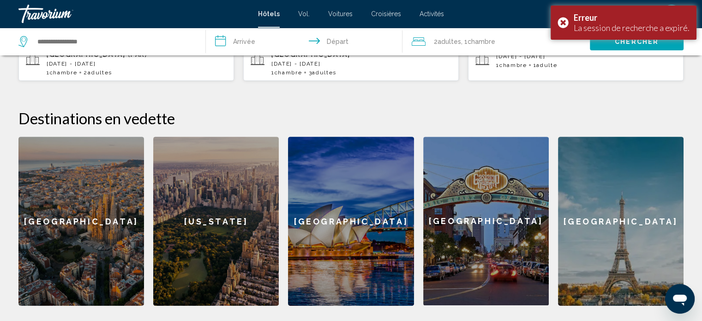
click at [664, 254] on div "[GEOGRAPHIC_DATA]" at bounding box center [621, 221] width 126 height 169
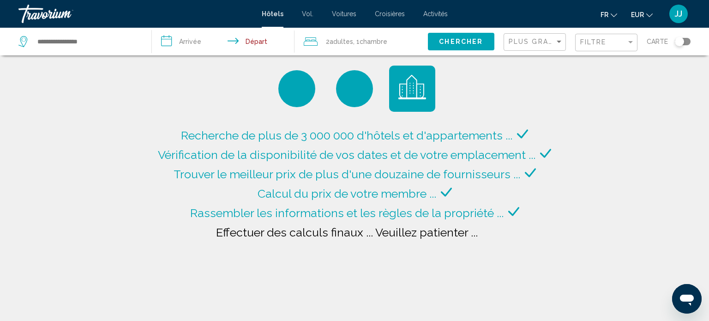
type input "**********"
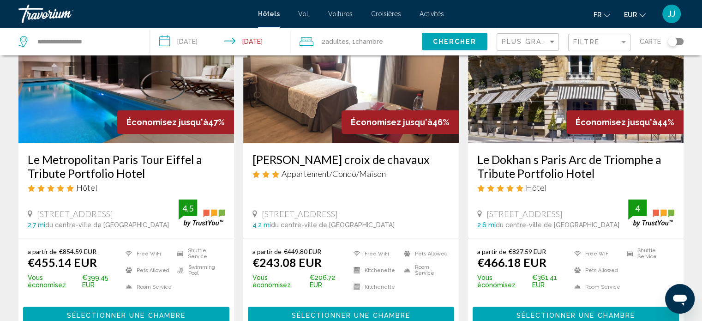
scroll to position [46, 0]
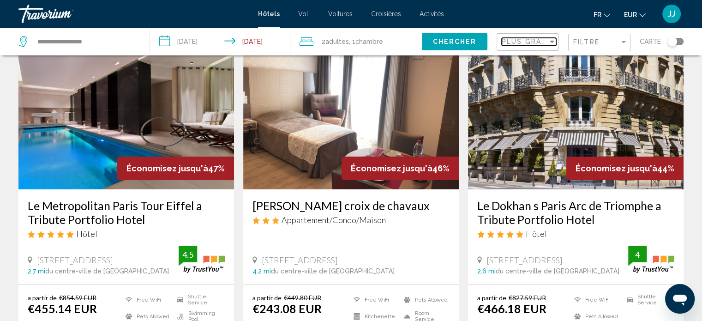
click at [552, 42] on div "Sort by" at bounding box center [552, 42] width 5 height 2
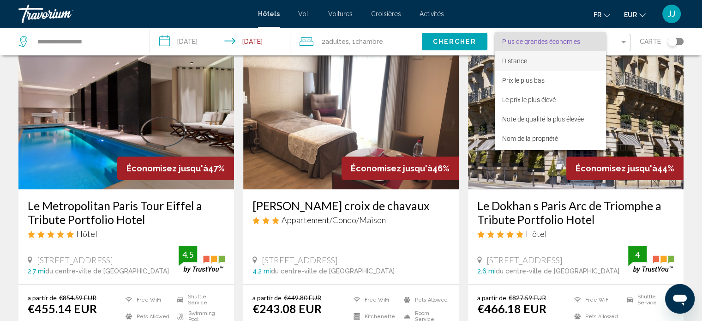
click at [526, 62] on font "Distance" at bounding box center [514, 60] width 25 height 7
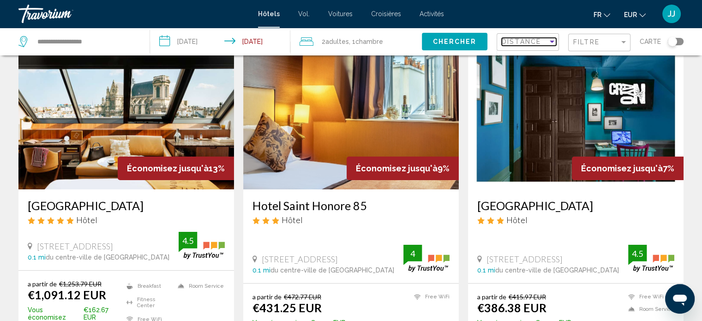
click at [552, 41] on div "Sort by" at bounding box center [552, 42] width 5 height 2
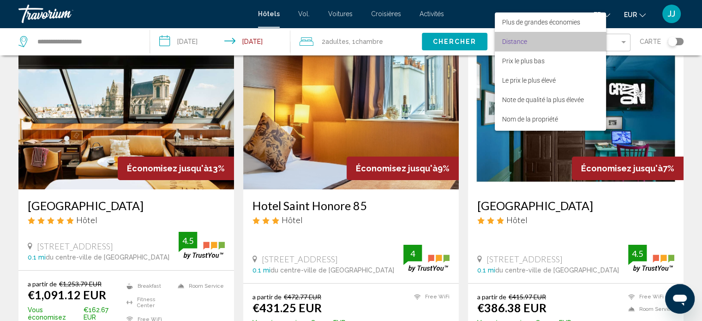
click at [552, 41] on span "Distance" at bounding box center [550, 41] width 96 height 19
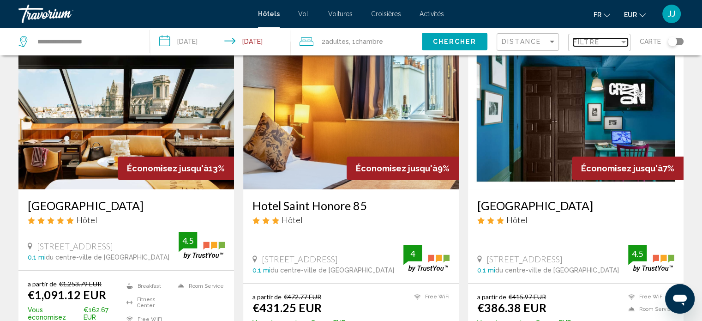
click at [624, 42] on div "Filter" at bounding box center [623, 42] width 5 height 2
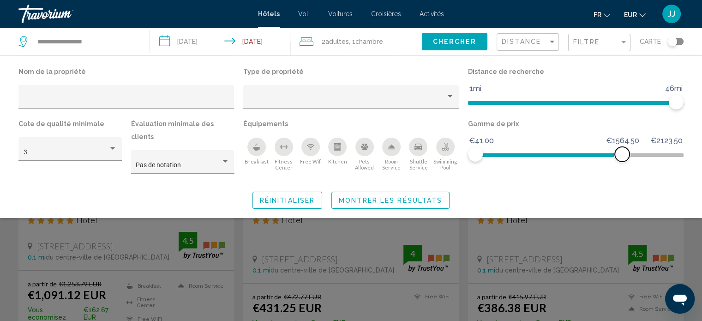
drag, startPoint x: 672, startPoint y: 154, endPoint x: 608, endPoint y: 157, distance: 64.7
drag, startPoint x: 608, startPoint y: 157, endPoint x: 646, endPoint y: 175, distance: 42.3
click at [646, 175] on div "Nom de la propriété Type de propriété Distance de recherche 1mi 46mi 46mi Cote …" at bounding box center [351, 137] width 702 height 144
drag, startPoint x: 611, startPoint y: 151, endPoint x: 528, endPoint y: 154, distance: 82.6
click at [528, 154] on span "Hotel Filters" at bounding box center [528, 154] width 15 height 15
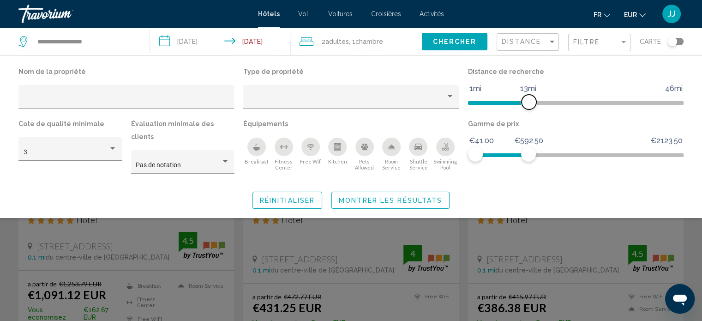
drag, startPoint x: 674, startPoint y: 101, endPoint x: 528, endPoint y: 108, distance: 146.5
click at [528, 108] on span "Hotel Filters" at bounding box center [529, 102] width 15 height 15
click at [420, 197] on span "Montrer les résultats" at bounding box center [390, 200] width 103 height 7
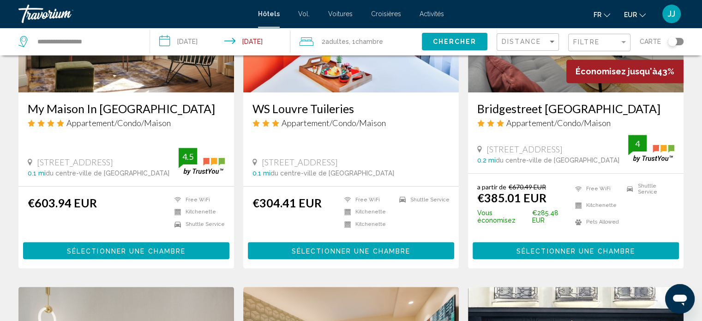
scroll to position [829, 0]
click at [552, 40] on div "Sort by" at bounding box center [552, 41] width 8 height 7
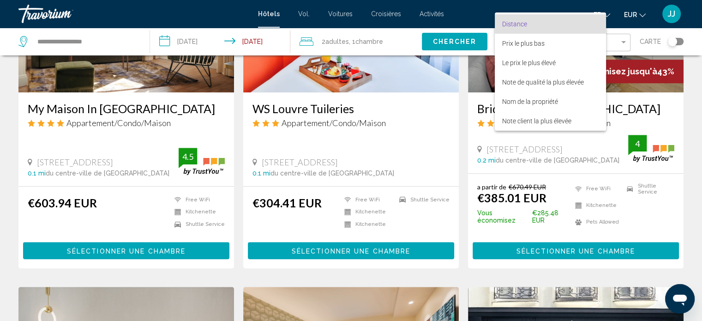
scroll to position [0, 0]
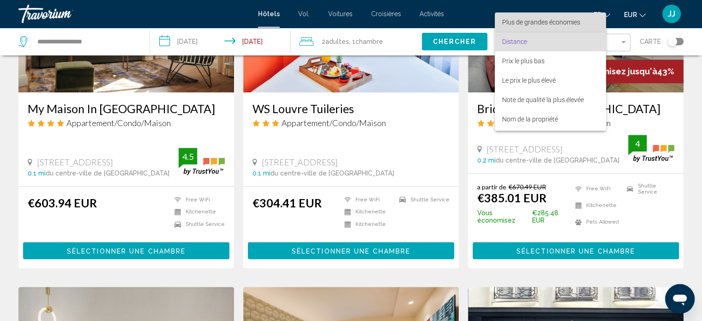
click at [559, 21] on font "Plus de grandes économies" at bounding box center [541, 21] width 78 height 7
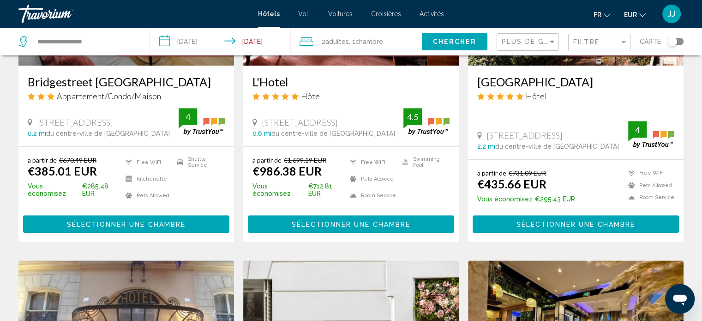
drag, startPoint x: 672, startPoint y: 43, endPoint x: 681, endPoint y: 42, distance: 9.0
click at [681, 42] on div "Toggle map" at bounding box center [676, 41] width 16 height 7
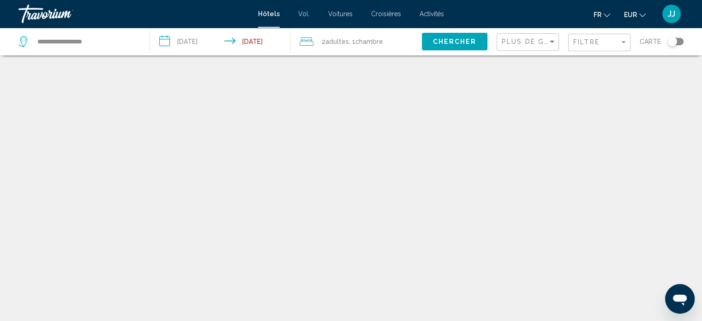
click at [681, 42] on div "Toggle map" at bounding box center [676, 41] width 16 height 7
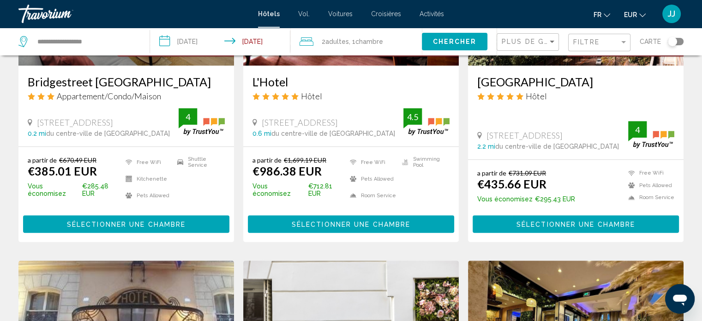
click at [681, 42] on div "Toggle map" at bounding box center [676, 41] width 16 height 7
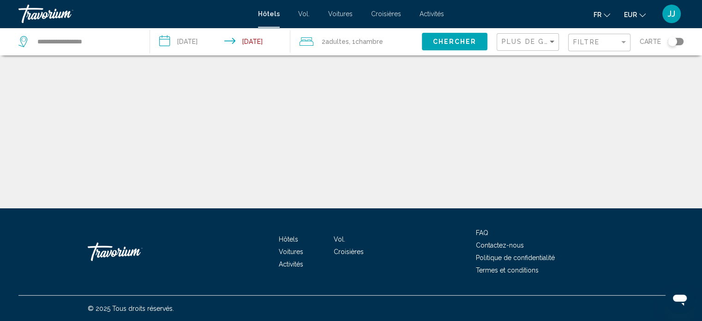
click at [676, 42] on div "Toggle map" at bounding box center [672, 41] width 9 height 9
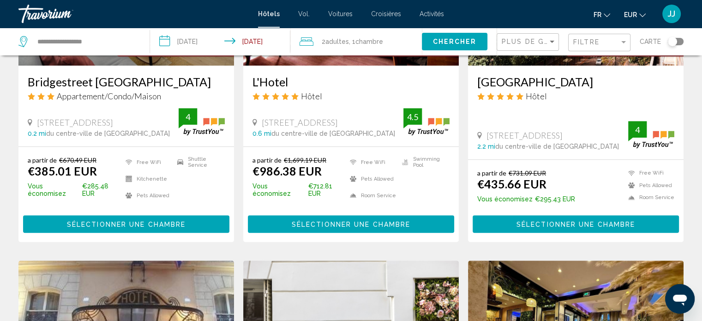
drag, startPoint x: 671, startPoint y: 43, endPoint x: 677, endPoint y: 40, distance: 7.5
click at [677, 40] on div "Toggle map" at bounding box center [676, 41] width 16 height 7
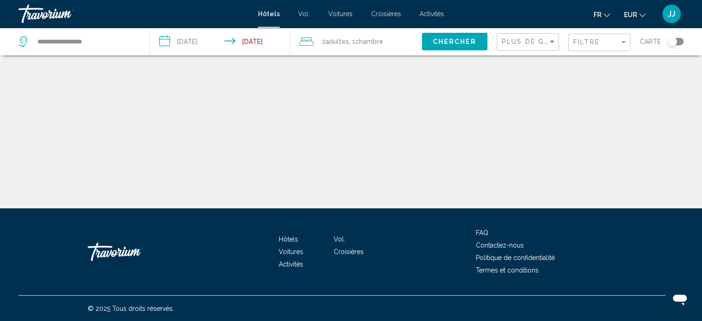
click at [677, 40] on div "Toggle map" at bounding box center [676, 41] width 16 height 7
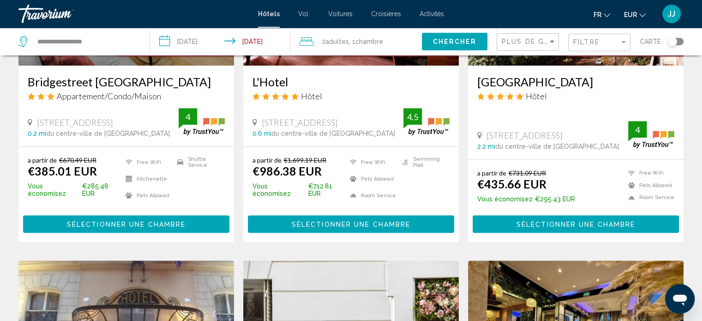
click at [646, 42] on span "Carte" at bounding box center [650, 41] width 21 height 13
click at [655, 42] on span "Carte" at bounding box center [650, 41] width 21 height 13
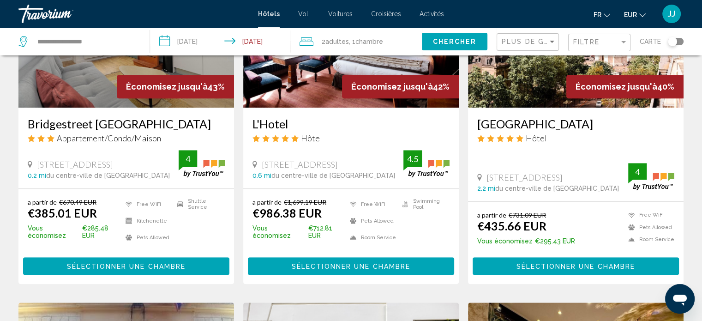
scroll to position [434, 0]
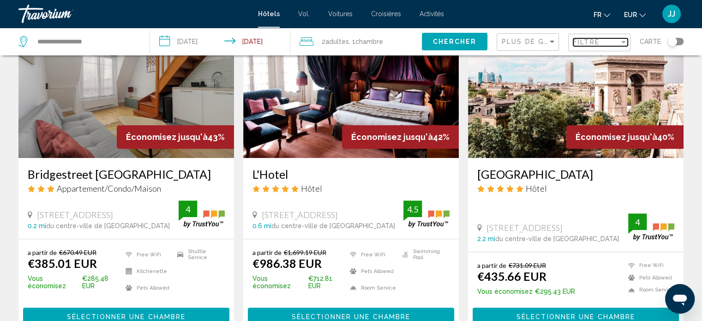
click at [623, 40] on div "Filter" at bounding box center [623, 41] width 8 height 7
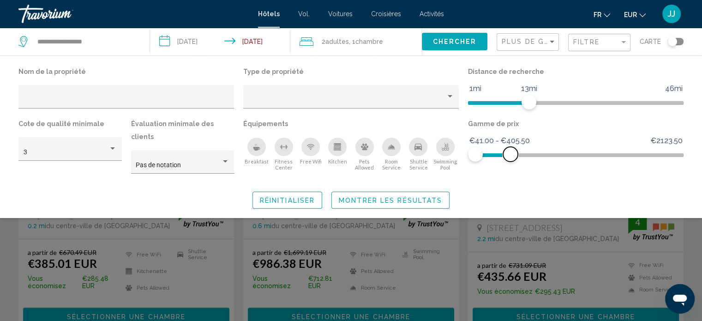
drag, startPoint x: 526, startPoint y: 156, endPoint x: 510, endPoint y: 155, distance: 15.8
click at [510, 155] on span "Hotel Filters" at bounding box center [510, 154] width 15 height 15
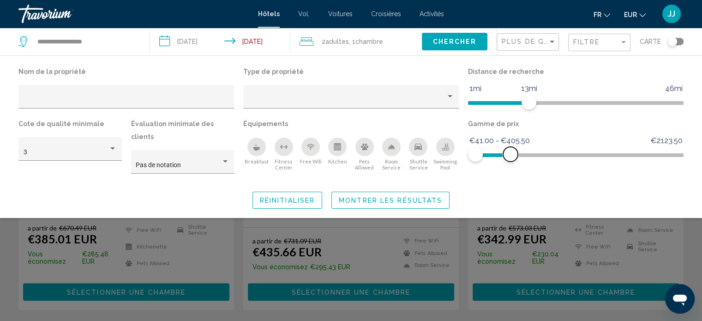
scroll to position [480, 0]
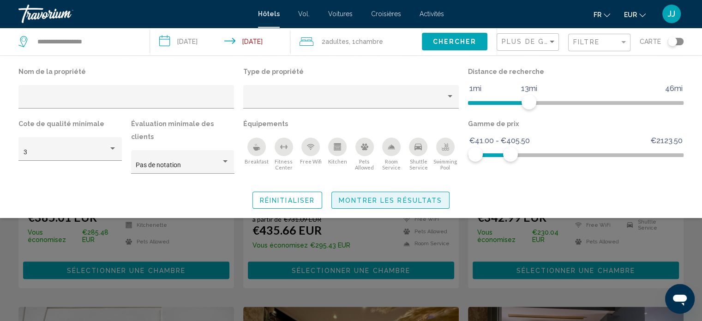
click at [407, 197] on span "Montrer les résultats" at bounding box center [390, 200] width 103 height 7
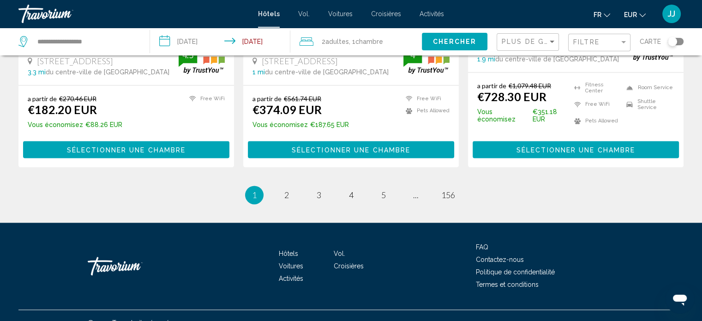
scroll to position [1300, 0]
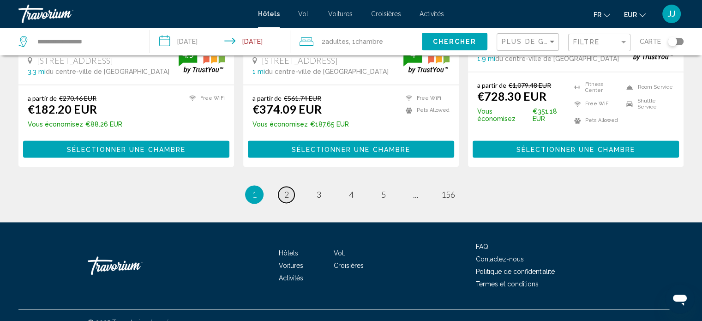
click at [285, 189] on span "2" at bounding box center [286, 194] width 5 height 10
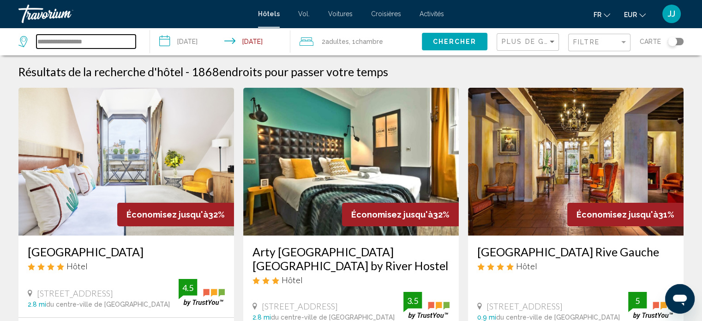
click at [78, 43] on input "**********" at bounding box center [85, 42] width 99 height 14
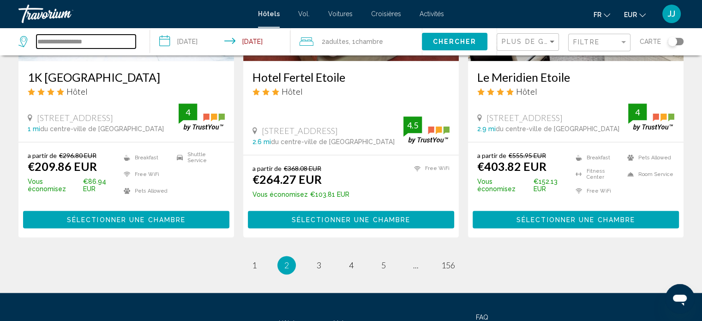
scroll to position [1200, 0]
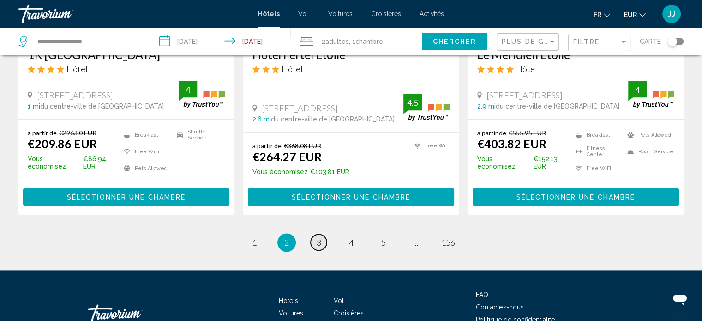
click at [318, 237] on span "3" at bounding box center [319, 242] width 5 height 10
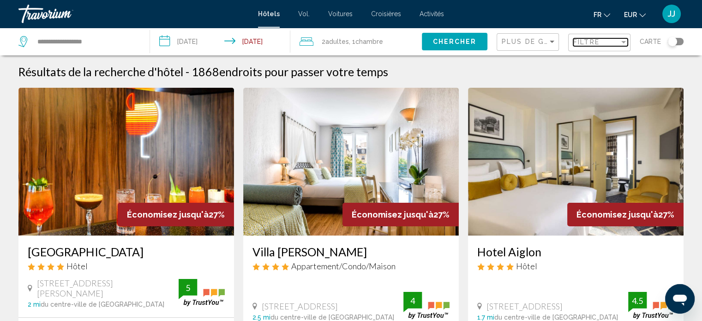
click at [623, 43] on div "Filter" at bounding box center [623, 41] width 8 height 7
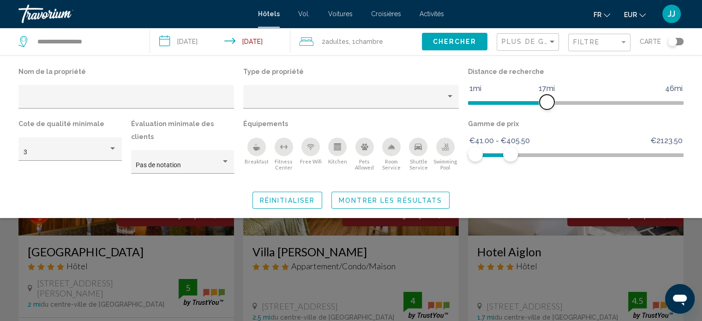
drag, startPoint x: 527, startPoint y: 100, endPoint x: 546, endPoint y: 101, distance: 19.0
click at [546, 101] on span "Hotel Filters" at bounding box center [547, 102] width 15 height 15
drag, startPoint x: 510, startPoint y: 151, endPoint x: 504, endPoint y: 152, distance: 5.6
click at [504, 152] on span "Hotel Filters" at bounding box center [504, 154] width 15 height 15
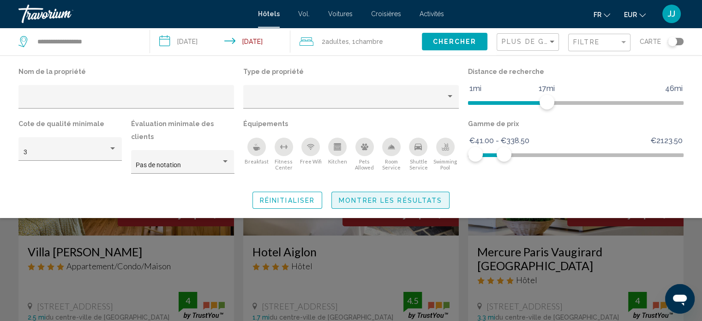
click at [400, 197] on span "Montrer les résultats" at bounding box center [390, 200] width 103 height 7
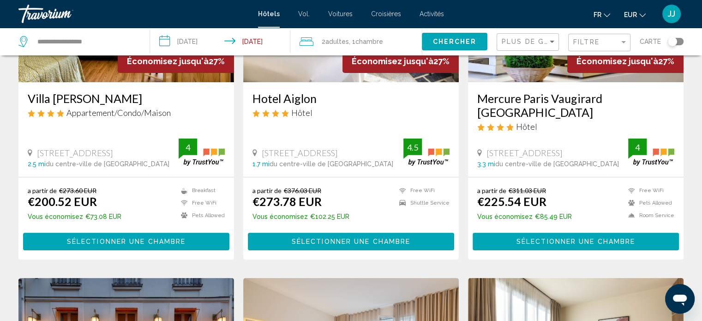
scroll to position [138, 0]
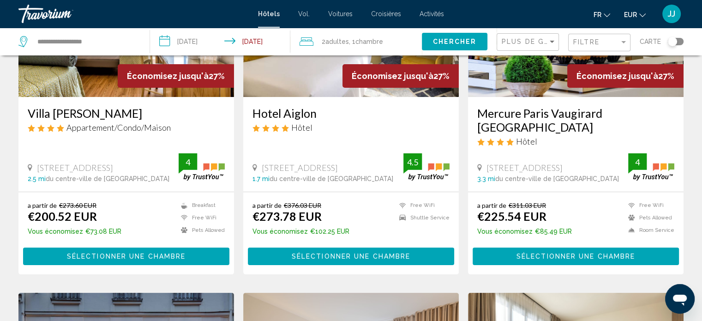
click at [680, 43] on div "Toggle map" at bounding box center [676, 41] width 16 height 7
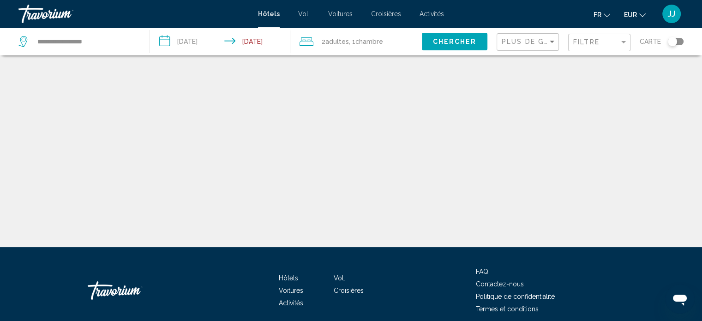
drag, startPoint x: 674, startPoint y: 42, endPoint x: 681, endPoint y: 41, distance: 6.9
click at [681, 41] on div "Toggle map" at bounding box center [676, 41] width 16 height 7
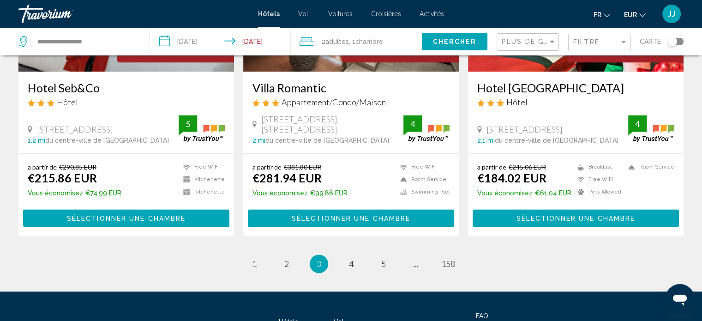
scroll to position [1262, 0]
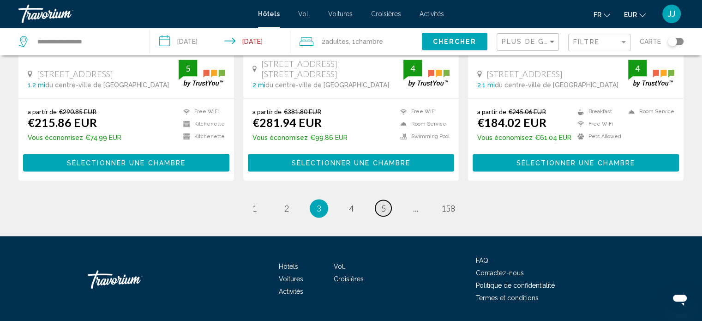
click at [385, 203] on span "5" at bounding box center [383, 208] width 5 height 10
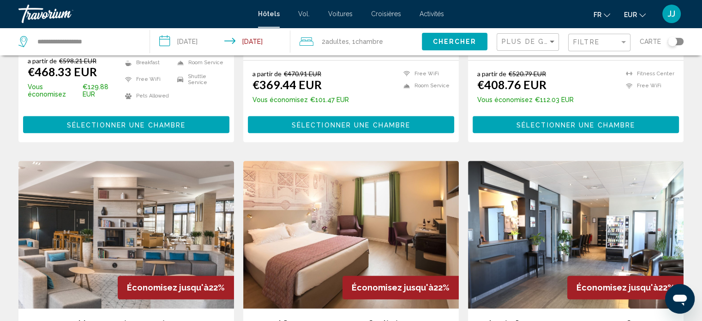
scroll to position [969, 0]
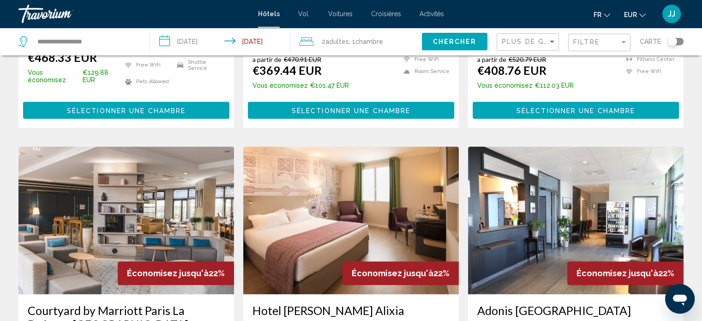
click at [194, 44] on input "**********" at bounding box center [222, 43] width 144 height 30
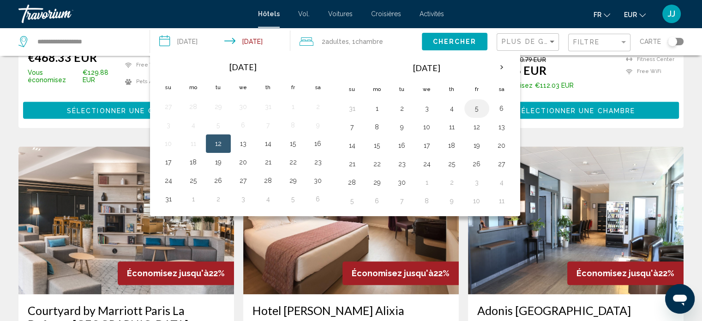
click at [470, 107] on button "5" at bounding box center [476, 108] width 15 height 13
click at [349, 125] on button "7" at bounding box center [352, 126] width 15 height 13
type input "**********"
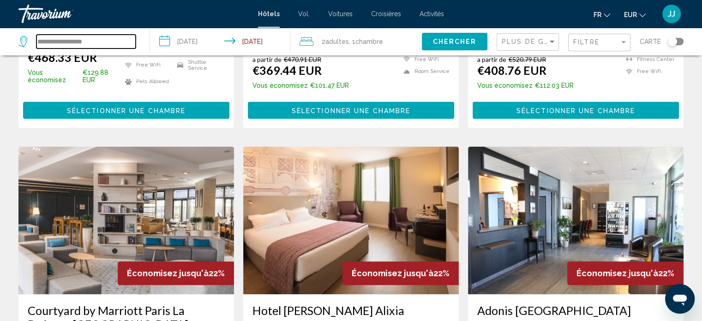
click at [38, 41] on input "**********" at bounding box center [85, 42] width 99 height 14
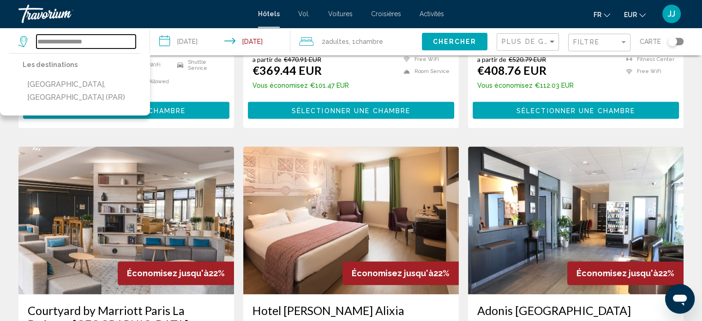
drag, startPoint x: 54, startPoint y: 42, endPoint x: 67, endPoint y: 42, distance: 12.5
click at [55, 42] on input "**********" at bounding box center [85, 42] width 99 height 14
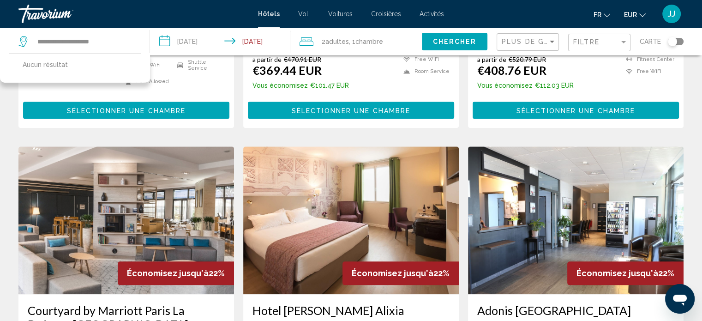
click at [22, 38] on icon "Search widget" at bounding box center [23, 41] width 11 height 11
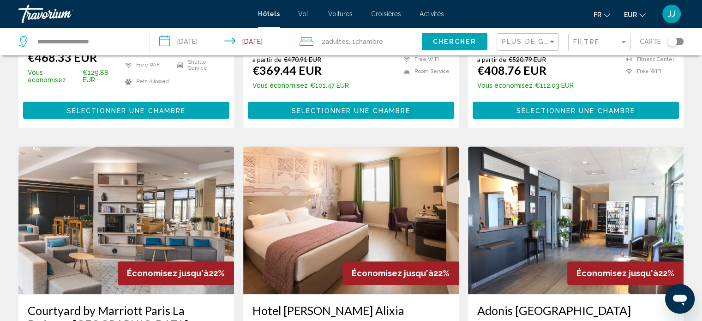
click at [23, 38] on icon "Search widget" at bounding box center [23, 41] width 11 height 11
drag, startPoint x: 67, startPoint y: 43, endPoint x: 78, endPoint y: 43, distance: 10.6
click at [68, 43] on input "**********" at bounding box center [85, 42] width 99 height 14
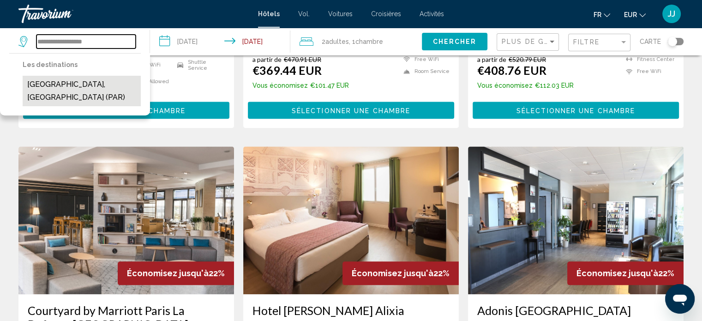
type input "**********"
click at [72, 86] on button "[GEOGRAPHIC_DATA], [GEOGRAPHIC_DATA] (PAR)" at bounding box center [82, 91] width 118 height 30
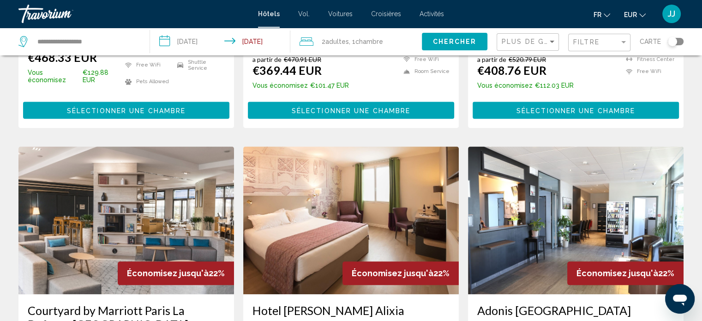
click at [682, 42] on div "Toggle map" at bounding box center [676, 41] width 16 height 7
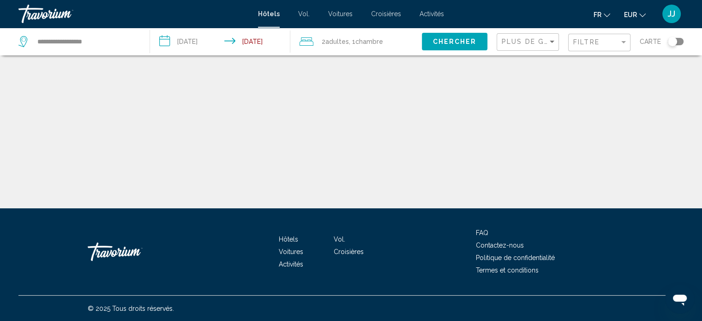
click at [679, 42] on div "Toggle map" at bounding box center [676, 41] width 16 height 7
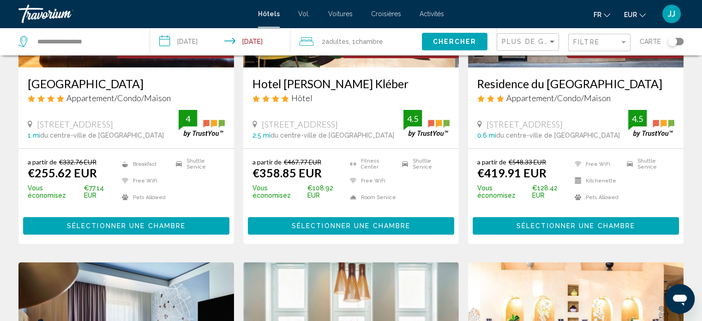
scroll to position [969, 0]
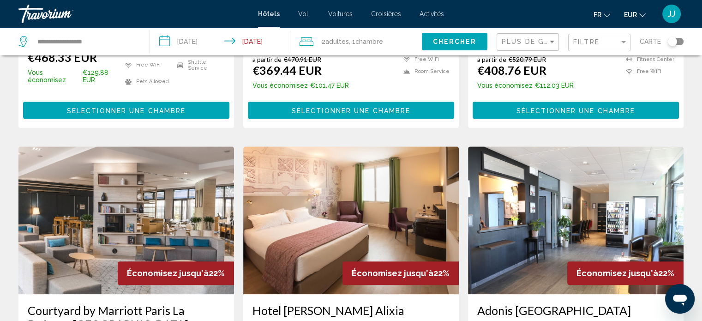
drag, startPoint x: 674, startPoint y: 43, endPoint x: 689, endPoint y: 42, distance: 15.7
click at [689, 42] on app-hotels-search-filters "Plus de grandes économies Filtre Carte" at bounding box center [599, 42] width 205 height 28
click at [647, 40] on span "Carte" at bounding box center [650, 41] width 21 height 13
drag, startPoint x: 676, startPoint y: 43, endPoint x: 687, endPoint y: 42, distance: 11.1
click at [687, 42] on app-hotels-search-filters "Plus de grandes économies Filtre Carte" at bounding box center [599, 42] width 205 height 28
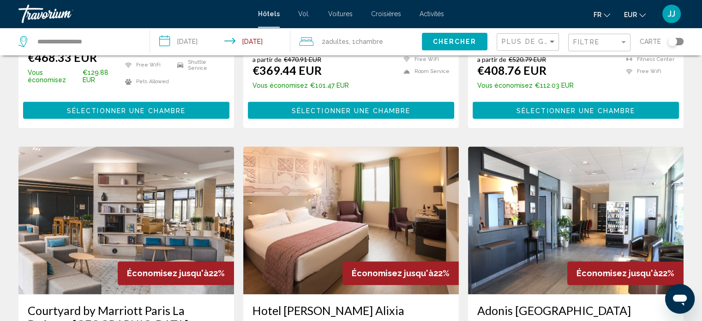
click at [673, 42] on div "Toggle map" at bounding box center [672, 41] width 9 height 9
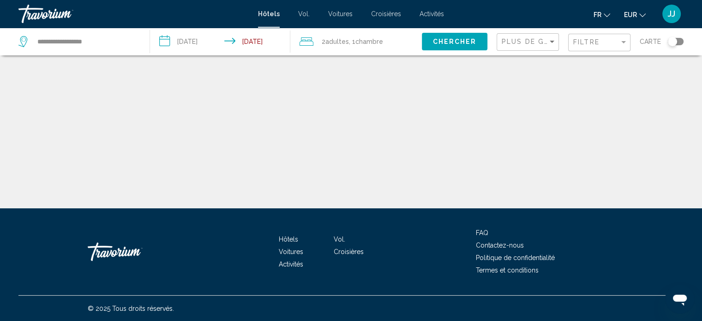
click at [673, 42] on div "Toggle map" at bounding box center [672, 41] width 9 height 9
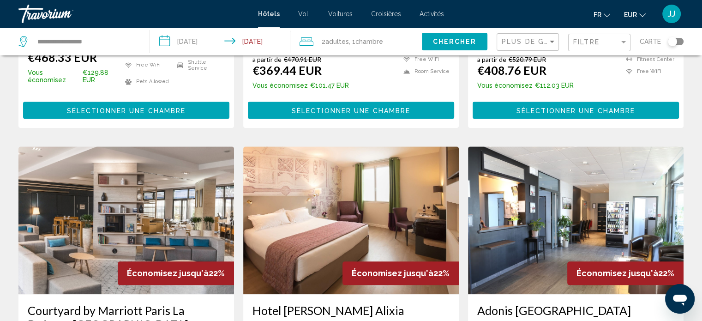
click at [673, 42] on div "Toggle map" at bounding box center [672, 41] width 9 height 9
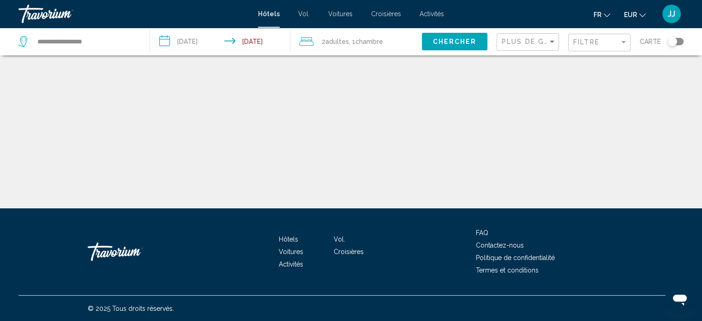
click at [460, 40] on span "Chercher" at bounding box center [454, 41] width 44 height 7
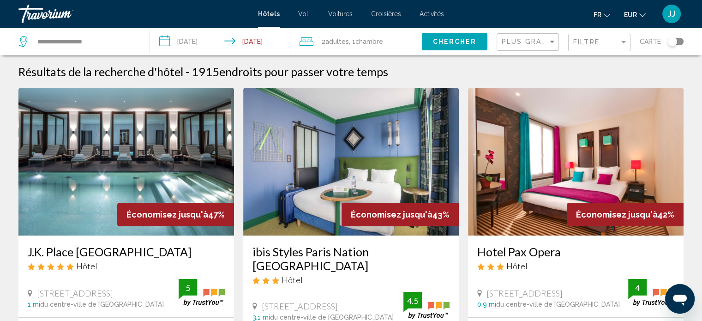
click at [680, 42] on div "Toggle map" at bounding box center [676, 41] width 16 height 7
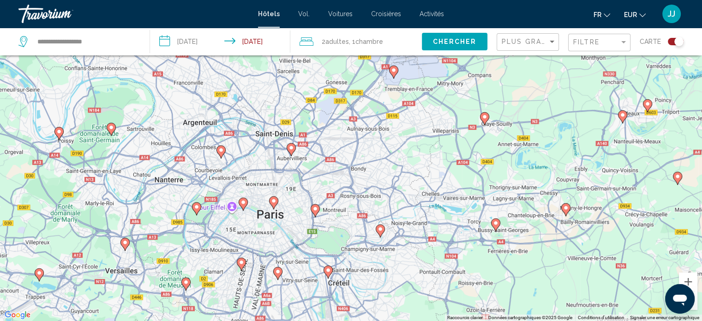
drag, startPoint x: 231, startPoint y: 131, endPoint x: 253, endPoint y: 261, distance: 132.0
click at [253, 261] on div "Pour activer le glissement avec le clavier, appuyez sur Alt+Entrée. Une fois ce…" at bounding box center [351, 160] width 702 height 321
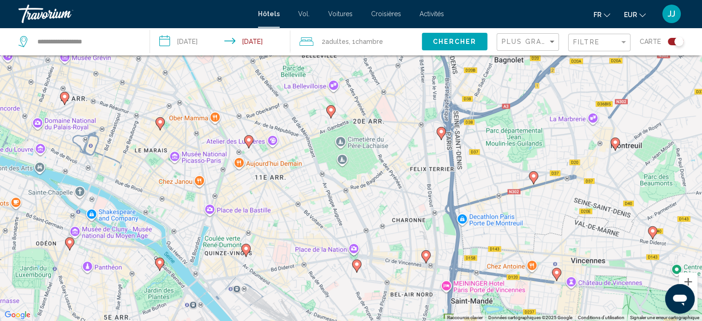
drag, startPoint x: 324, startPoint y: 108, endPoint x: 236, endPoint y: 207, distance: 132.7
click at [236, 207] on div "Pour activer le glissement avec le clavier, appuyez sur Alt+Entrée. Une fois ce…" at bounding box center [351, 160] width 702 height 321
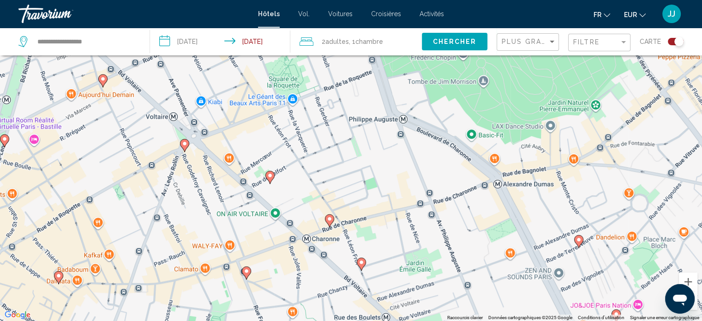
click at [269, 177] on image "Contenu principal" at bounding box center [270, 176] width 6 height 6
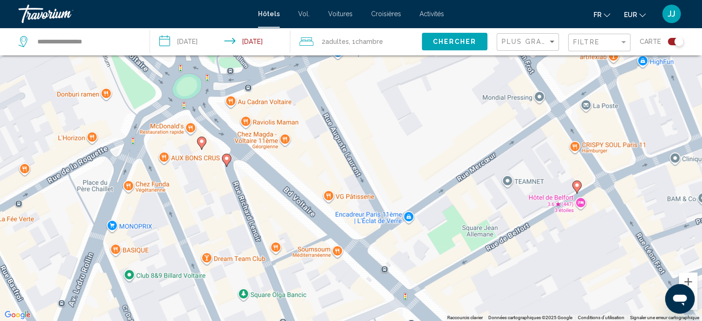
drag, startPoint x: 338, startPoint y: 158, endPoint x: 438, endPoint y: 266, distance: 146.6
click at [473, 276] on div "Pour activer le glissement avec le clavier, appuyez sur Alt+Entrée. Une fois ce…" at bounding box center [351, 160] width 702 height 321
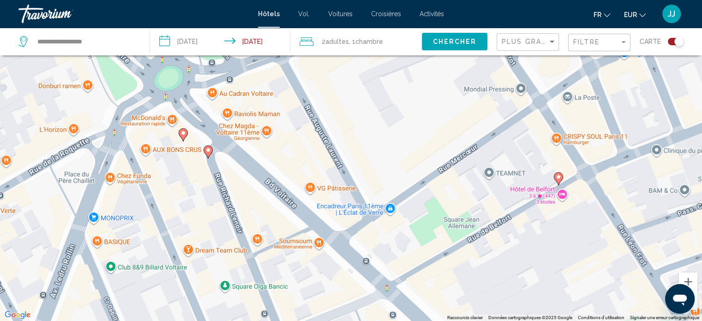
click at [208, 155] on icon "Contenu principal" at bounding box center [208, 151] width 8 height 12
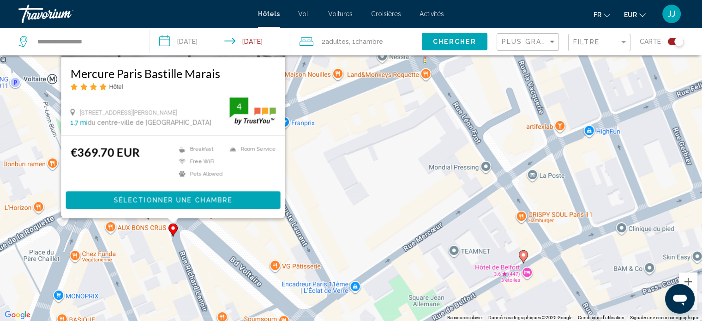
drag, startPoint x: 437, startPoint y: 234, endPoint x: 401, endPoint y: 147, distance: 95.0
click at [401, 147] on div "Pour activer le glissement avec le clavier, appuyez sur Alt+Entrée. Une fois ce…" at bounding box center [351, 160] width 702 height 321
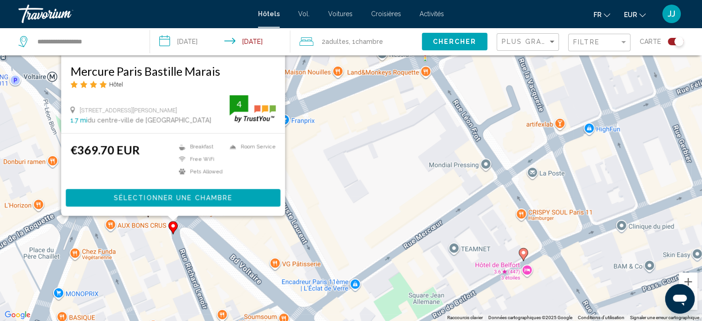
click at [527, 270] on div "Pour activer le glissement avec le clavier, appuyez sur Alt+Entrée. Une fois ce…" at bounding box center [351, 160] width 702 height 321
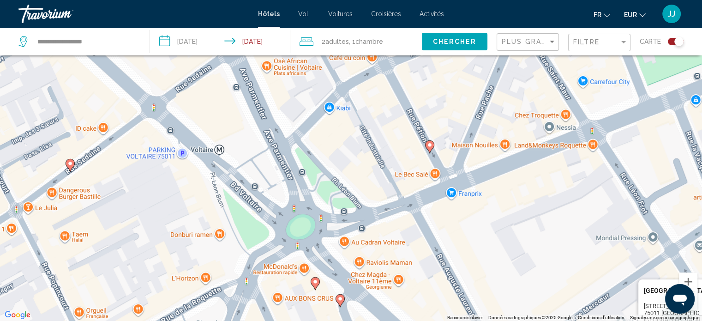
drag, startPoint x: 278, startPoint y: 179, endPoint x: 447, endPoint y: 252, distance: 184.3
click at [447, 252] on div "Pour activer le glissement avec le clavier, appuyez sur Alt+Entrée. Une fois ce…" at bounding box center [351, 160] width 702 height 321
click at [428, 147] on image "Contenu principal" at bounding box center [430, 145] width 6 height 6
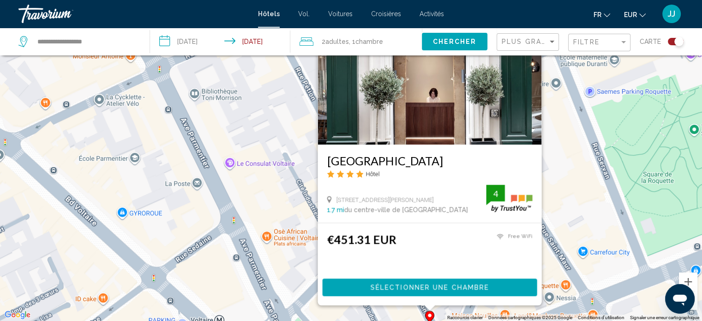
click at [576, 199] on div "Pour activer le glissement avec le clavier, appuyez sur Alt+Entrée. Une fois ce…" at bounding box center [351, 160] width 702 height 321
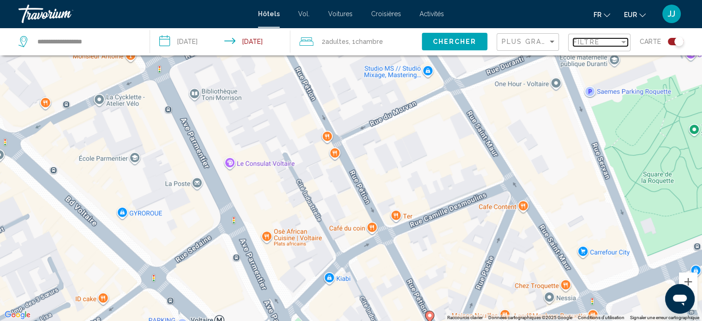
click at [624, 42] on div "Filter" at bounding box center [623, 42] width 5 height 2
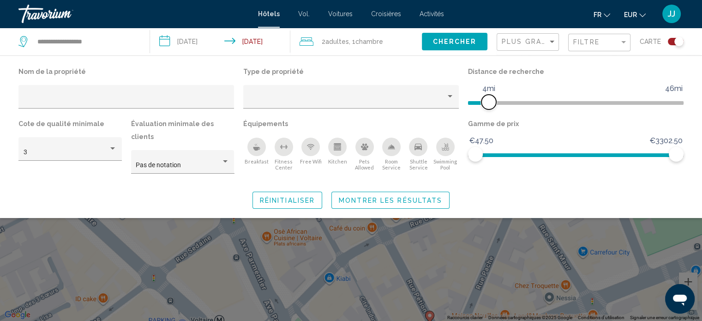
drag, startPoint x: 606, startPoint y: 100, endPoint x: 489, endPoint y: 108, distance: 116.6
click at [489, 108] on span "Hotel Filters" at bounding box center [488, 102] width 15 height 15
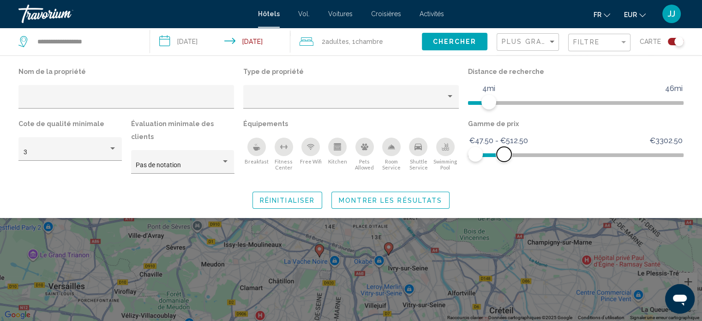
drag, startPoint x: 674, startPoint y: 152, endPoint x: 504, endPoint y: 162, distance: 170.1
click at [504, 162] on div "Gamme de prix €47.50 €3302.50 €47.50 €512.50 €47.50 - €512.50" at bounding box center [575, 149] width 225 height 65
click at [422, 197] on span "Montrer les résultats" at bounding box center [390, 200] width 103 height 7
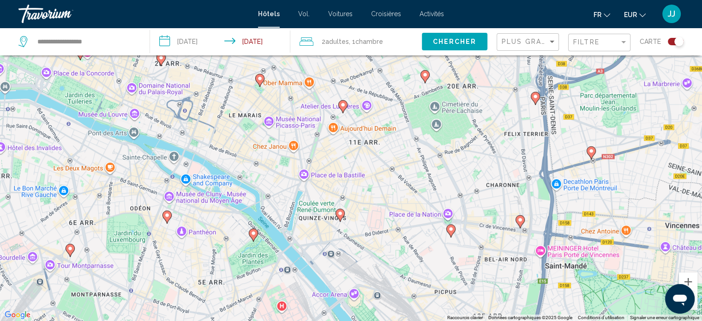
click at [343, 107] on image "Contenu principal" at bounding box center [343, 105] width 6 height 6
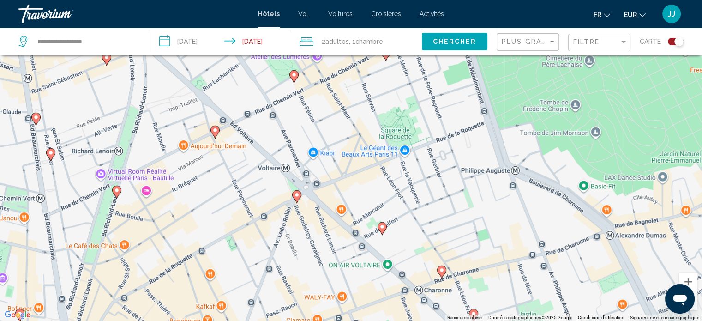
drag, startPoint x: 448, startPoint y: 250, endPoint x: 318, endPoint y: 156, distance: 160.5
click at [318, 156] on div "Pour activer le glissement avec le clavier, appuyez sur Alt+Entrée. Une fois ce…" at bounding box center [351, 160] width 702 height 321
click at [214, 132] on image "Contenu principal" at bounding box center [215, 131] width 6 height 6
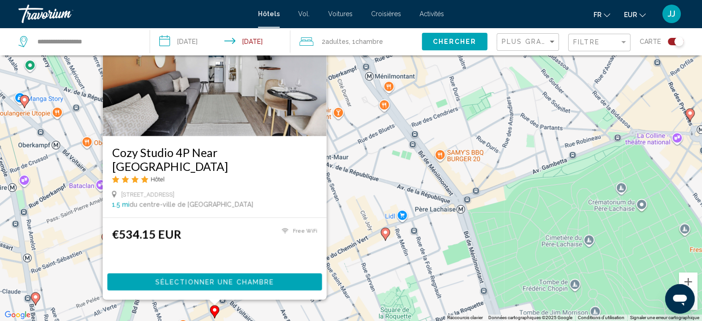
click at [384, 235] on icon "Contenu principal" at bounding box center [385, 234] width 8 height 12
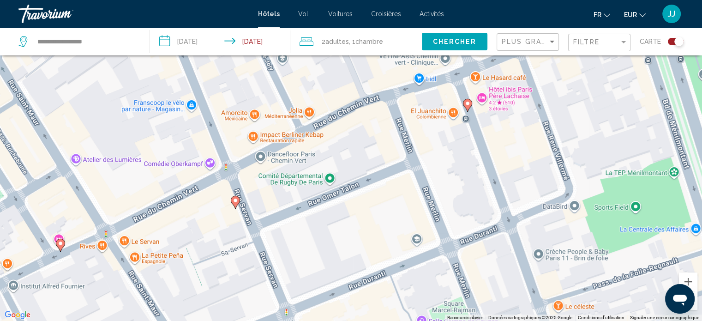
click at [356, 154] on div "Pour naviguer, appuyez sur les touches fléchées. Pour activer le glissement ave…" at bounding box center [351, 160] width 702 height 321
click at [360, 150] on div "Pour naviguer, appuyez sur les touches fléchées. Pour activer le glissement ave…" at bounding box center [351, 160] width 702 height 321
click at [468, 102] on image "Contenu principal" at bounding box center [468, 104] width 6 height 6
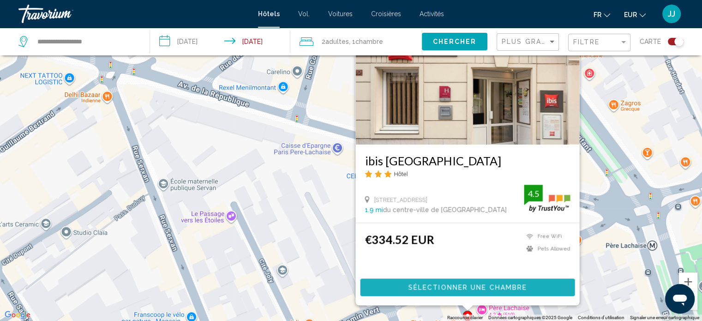
click at [447, 290] on span "Sélectionner une chambre" at bounding box center [467, 287] width 119 height 7
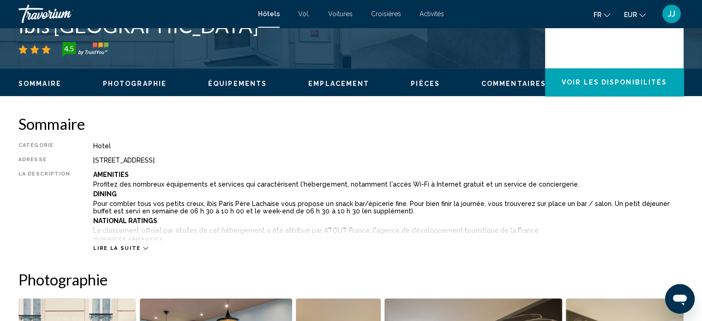
scroll to position [282, 0]
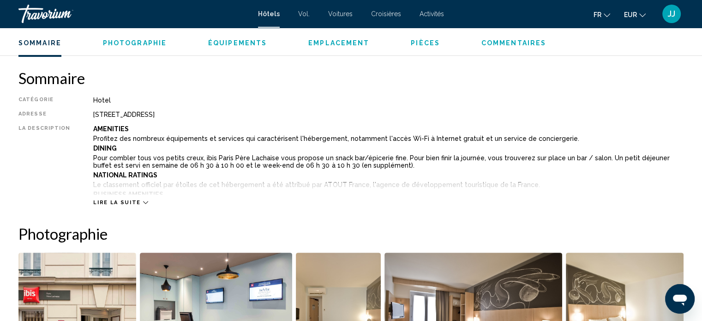
click at [135, 202] on div "Lire la suite" at bounding box center [120, 202] width 54 height 6
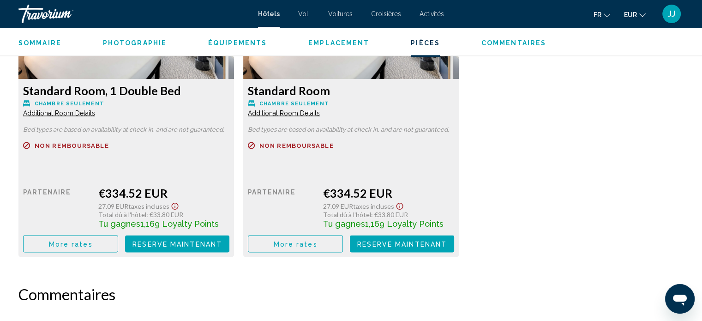
scroll to position [1667, 0]
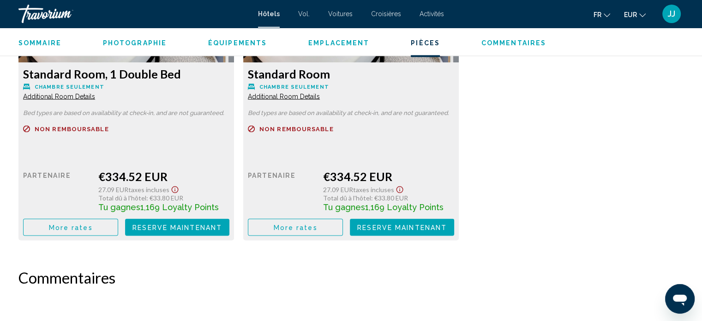
drag, startPoint x: 226, startPoint y: 206, endPoint x: 541, endPoint y: 212, distance: 314.8
click at [541, 212] on div "Standard Room, 1 Double Bed Chambre seulement Additional Room Details Bed types…" at bounding box center [351, 98] width 674 height 302
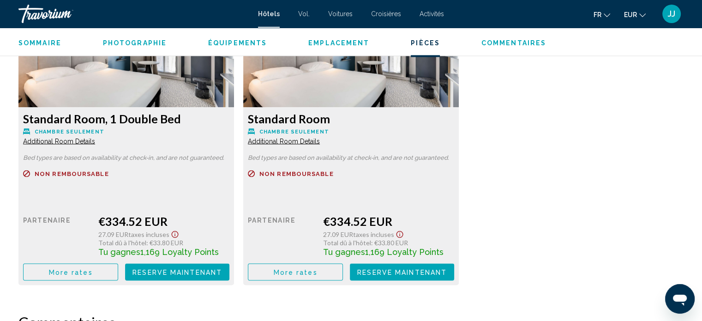
scroll to position [1643, 0]
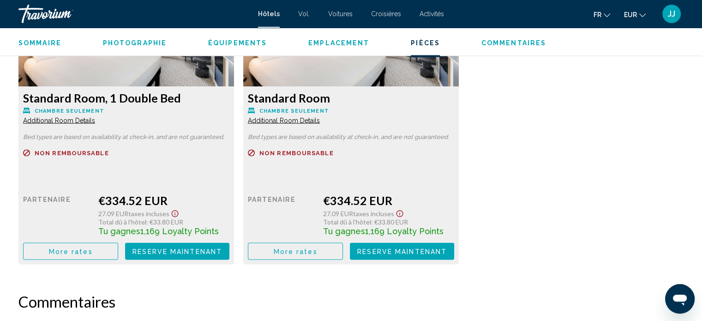
click at [93, 252] on span "More rates" at bounding box center [71, 250] width 44 height 7
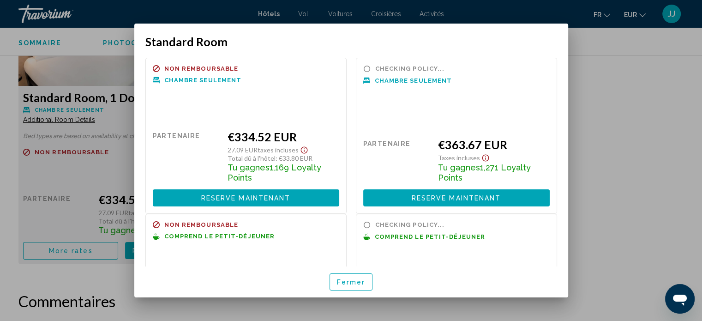
scroll to position [0, 0]
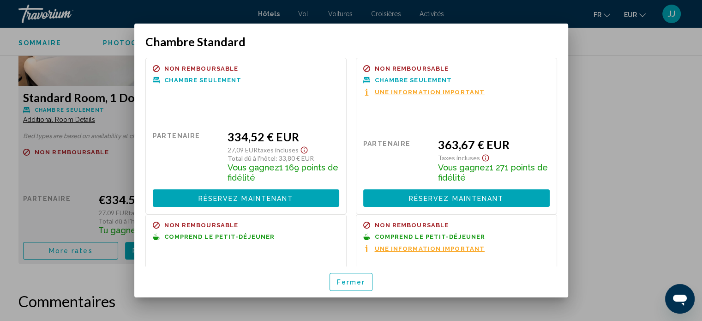
click at [390, 92] on span "Une information important" at bounding box center [430, 92] width 110 height 6
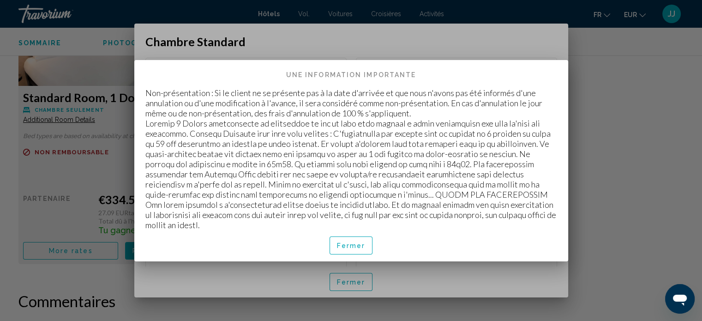
click at [358, 246] on font "Fermer" at bounding box center [351, 245] width 29 height 7
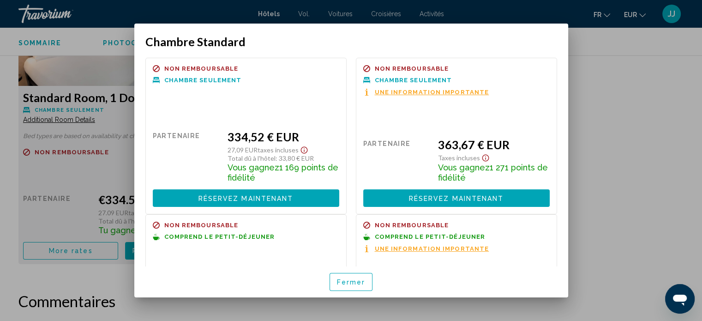
click at [380, 247] on font "Une information importante" at bounding box center [432, 248] width 114 height 7
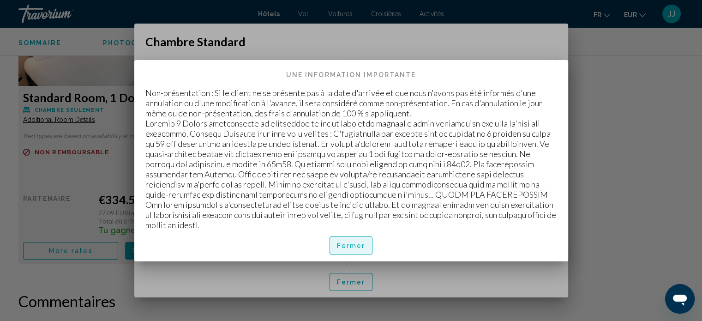
click at [345, 246] on font "Fermer" at bounding box center [351, 245] width 29 height 7
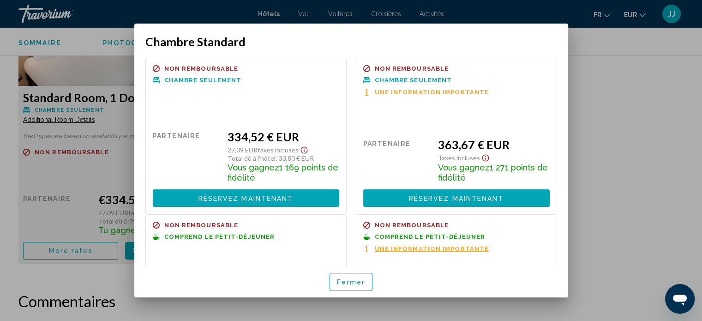
click at [110, 139] on div at bounding box center [351, 160] width 702 height 321
